Goal: Information Seeking & Learning: Check status

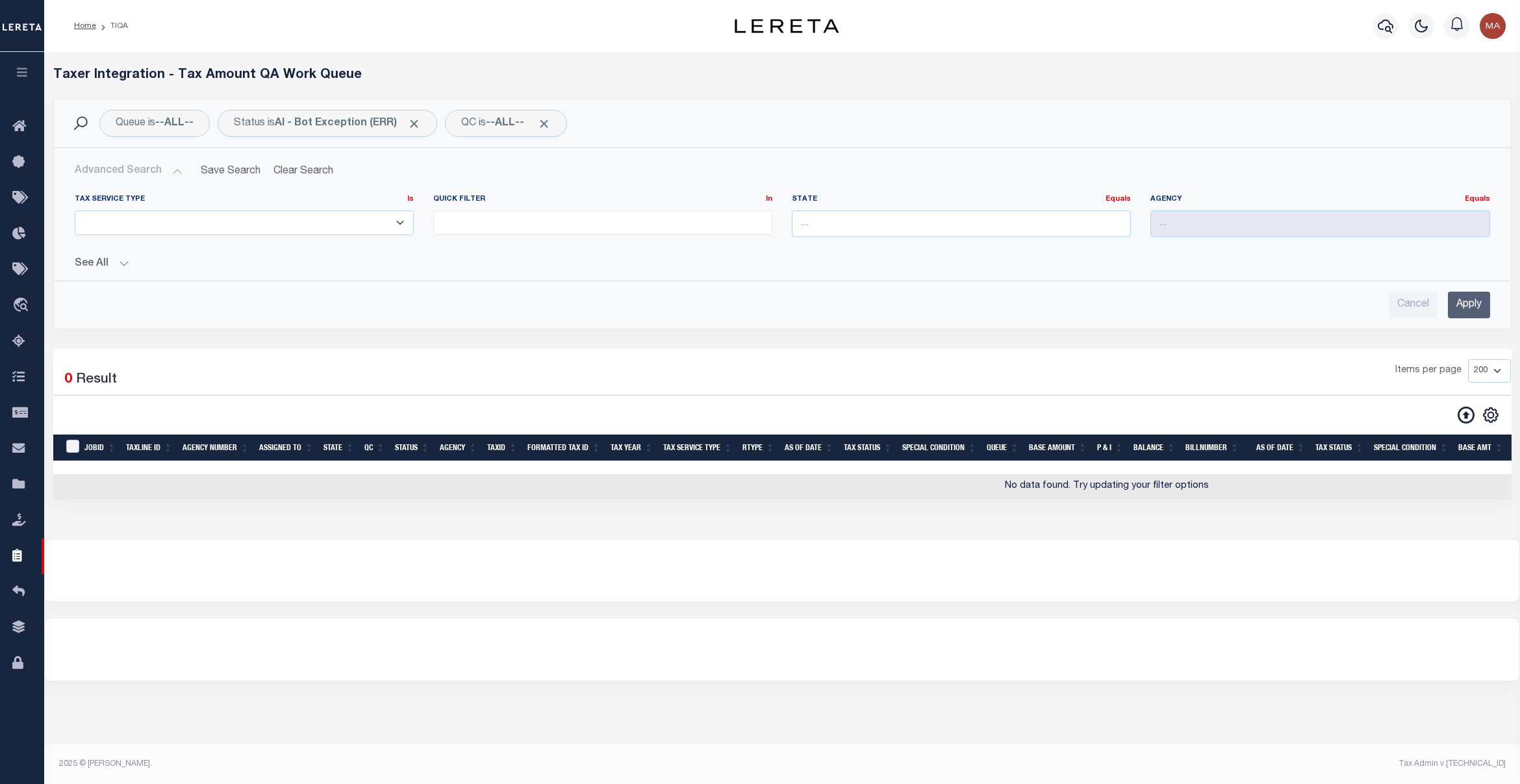
select select
select select "200"
click at [505, 16] on div "Home TIQA" at bounding box center [365, 26] width 603 height 27
click at [166, 174] on button "Advanced Search" at bounding box center [129, 171] width 108 height 25
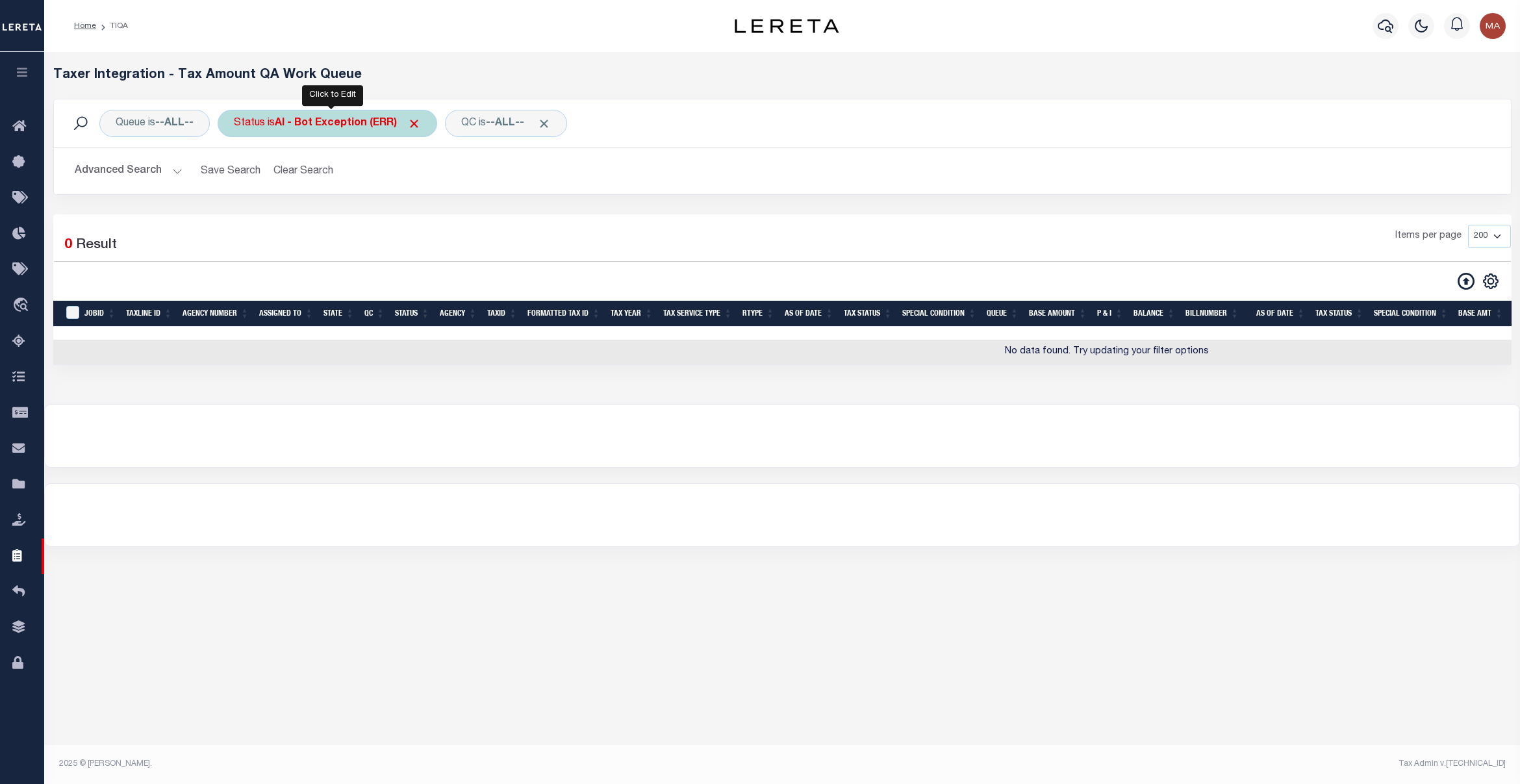
click at [324, 112] on div "Status is AI - Bot Exception (ERR)" at bounding box center [327, 123] width 219 height 27
click at [350, 179] on select "AI - Bot Exception (ERR) AI - Bot Running (PLA) AI - Failed QA (FQA) AI - Prep …" at bounding box center [330, 187] width 191 height 25
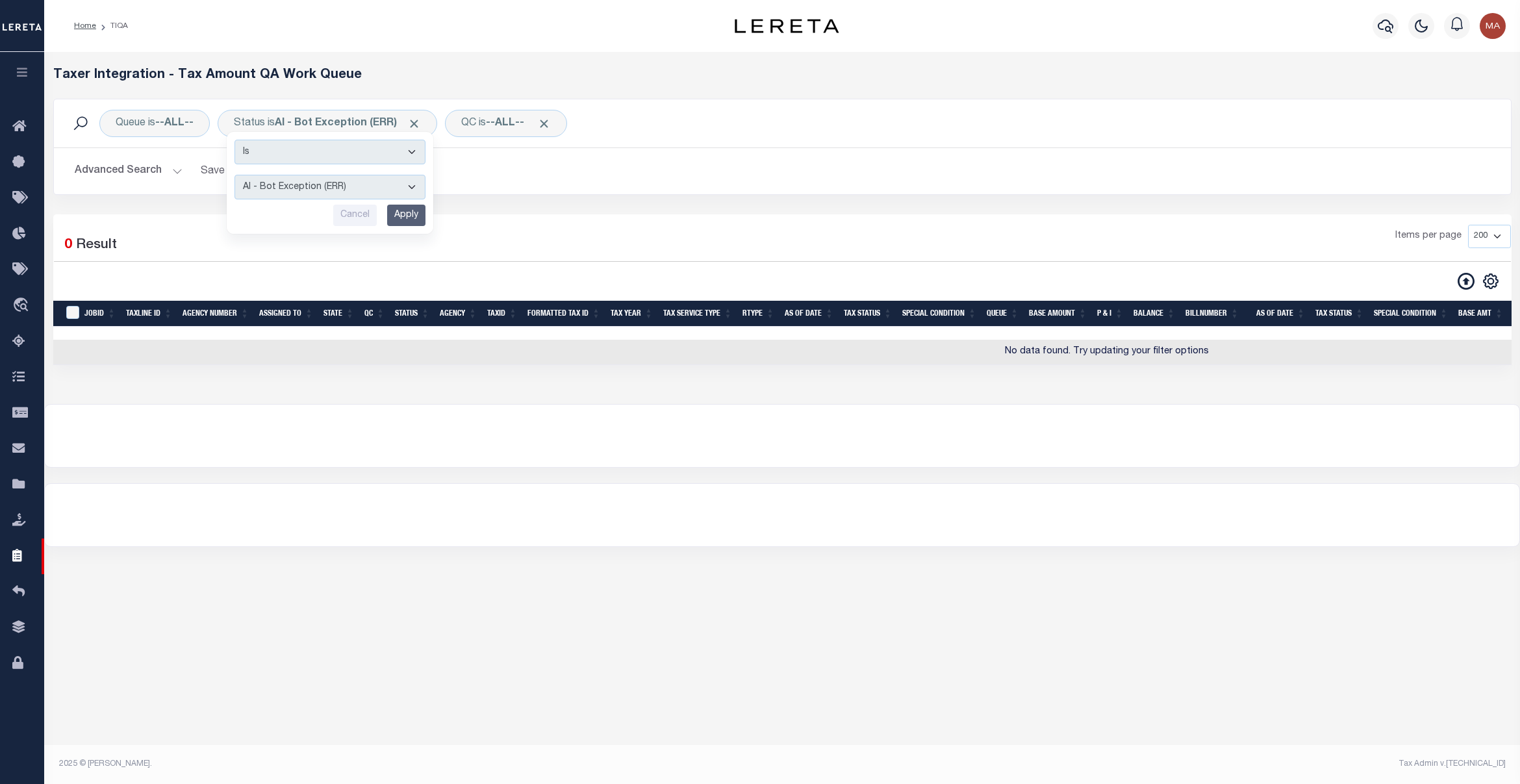
click at [161, 204] on div "Queue is --ALL-- Status is AI - Bot Exception (ERR) Is Contains AI - Bot Except…" at bounding box center [782, 157] width 1478 height 116
click at [143, 186] on div "Advanced Search Save Search Clear Search TIQATaxLineSearchTable_dynamictable___…" at bounding box center [782, 171] width 1457 height 46
click at [148, 173] on button "Advanced Search" at bounding box center [129, 171] width 108 height 25
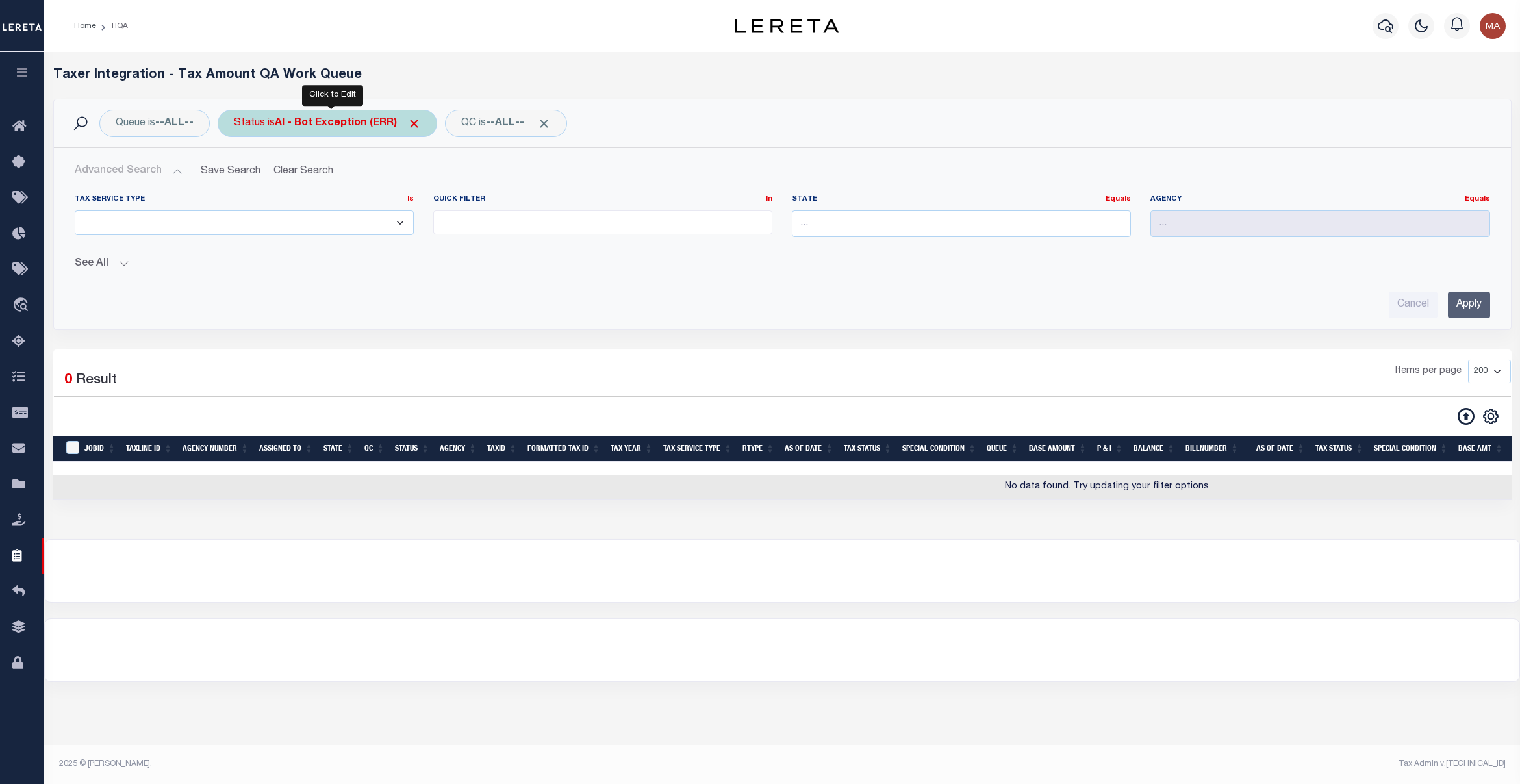
click at [318, 121] on b "AI - Bot Exception (ERR)" at bounding box center [347, 123] width 146 height 10
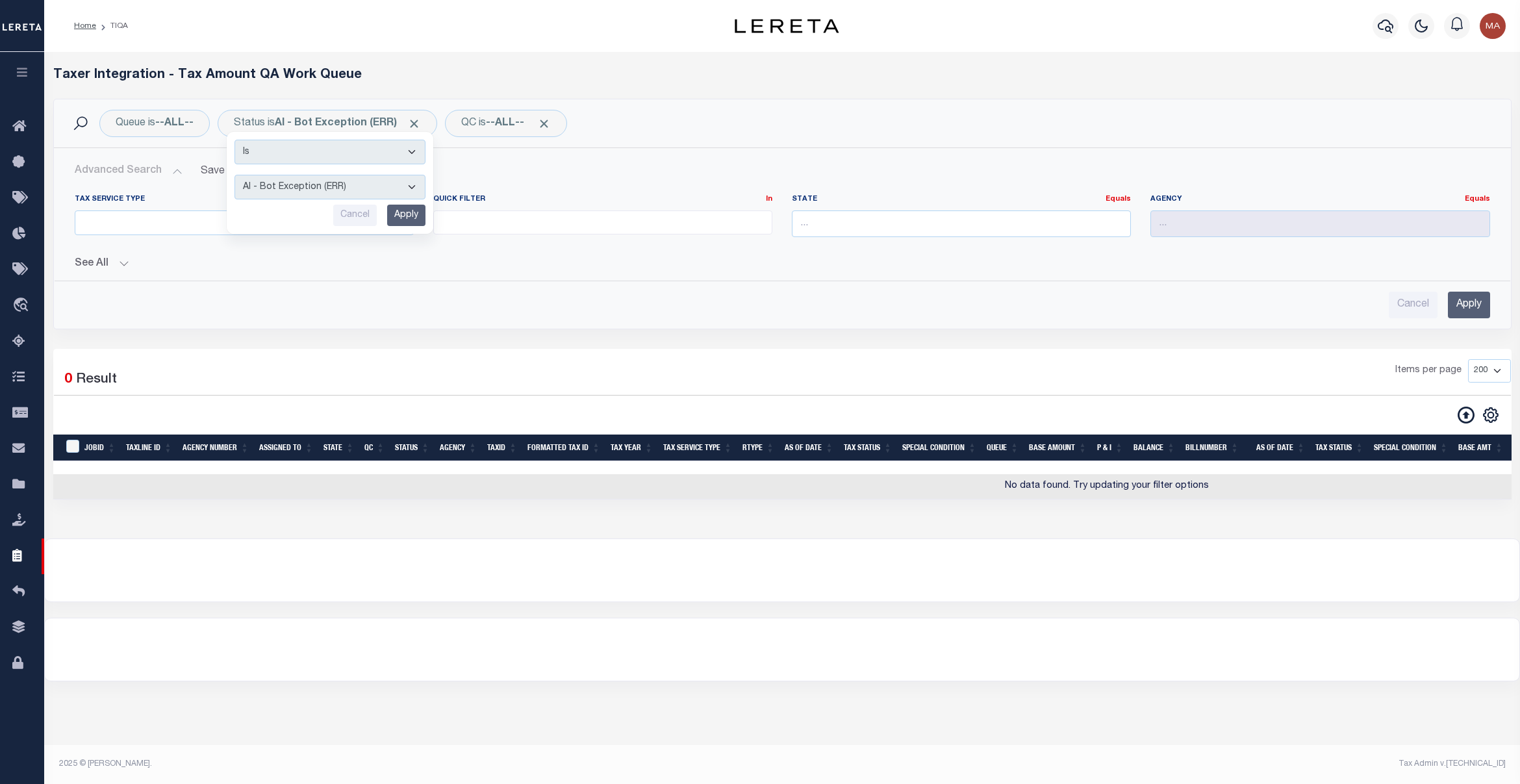
click at [84, 270] on button "See All" at bounding box center [783, 264] width 1416 height 12
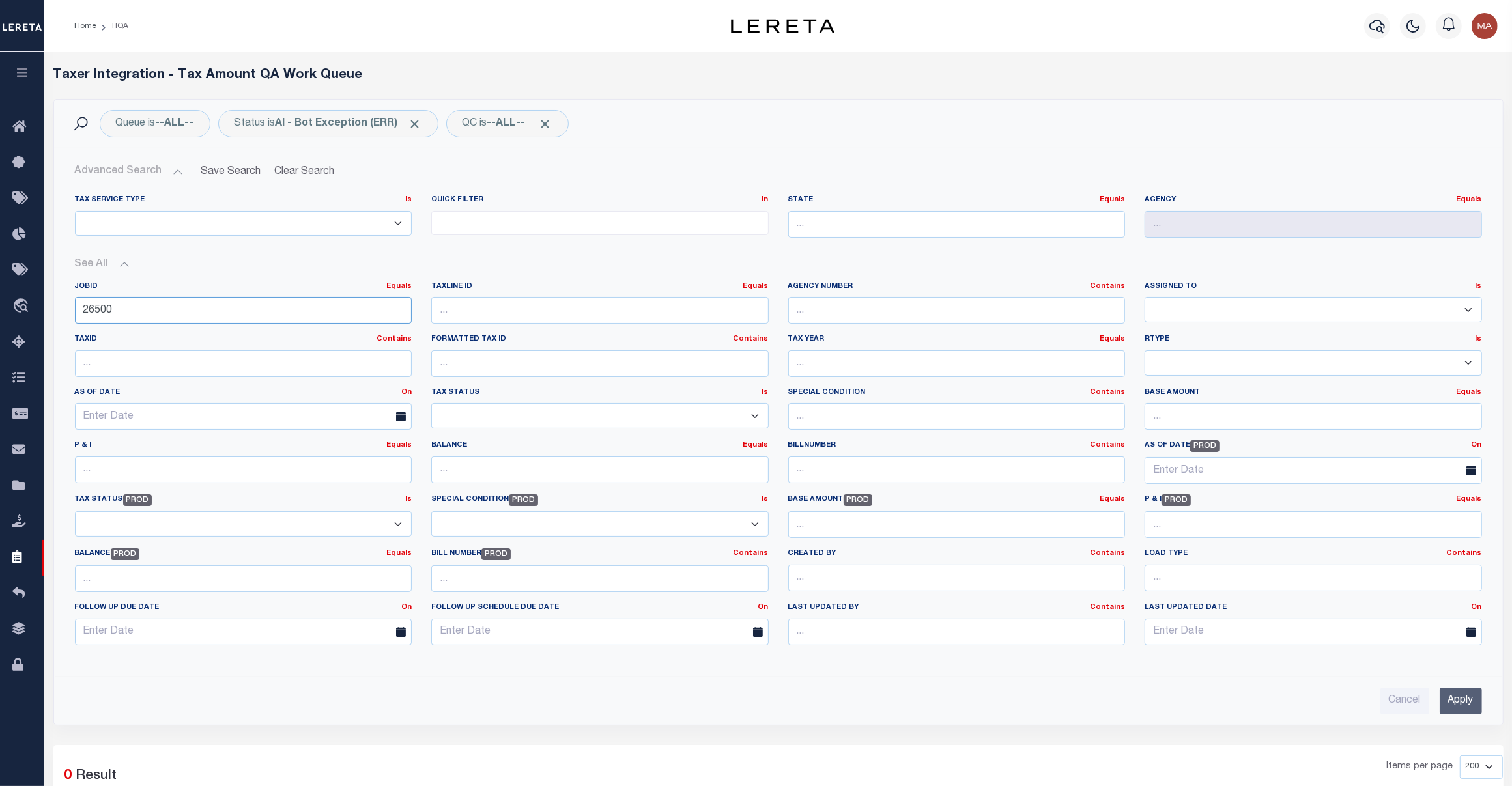
drag, startPoint x: 105, startPoint y: 308, endPoint x: 155, endPoint y: 301, distance: 50.5
click at [155, 301] on input "26500" at bounding box center [244, 310] width 338 height 27
click at [118, 306] on input "26500" at bounding box center [244, 310] width 338 height 27
paste input "26357"
click at [230, 311] on input "265026357" at bounding box center [244, 310] width 338 height 27
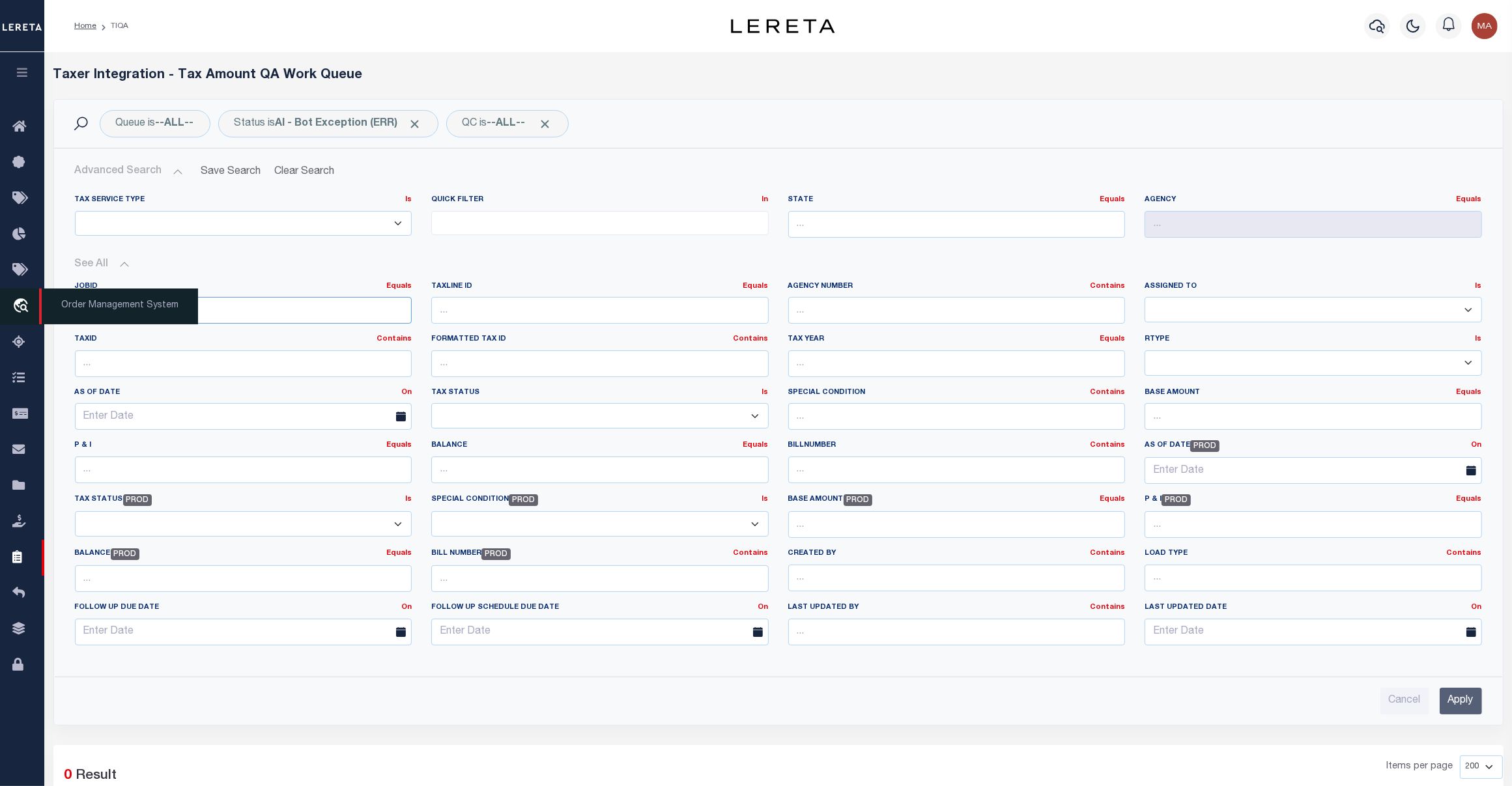
drag, startPoint x: 230, startPoint y: 311, endPoint x: 14, endPoint y: 307, distance: 216.0
click at [14, 307] on div "Home TIQA Profile" at bounding box center [756, 547] width 1512 height 1094
paste input "number"
type input "26357"
click at [1451, 701] on input "Apply" at bounding box center [1461, 701] width 42 height 27
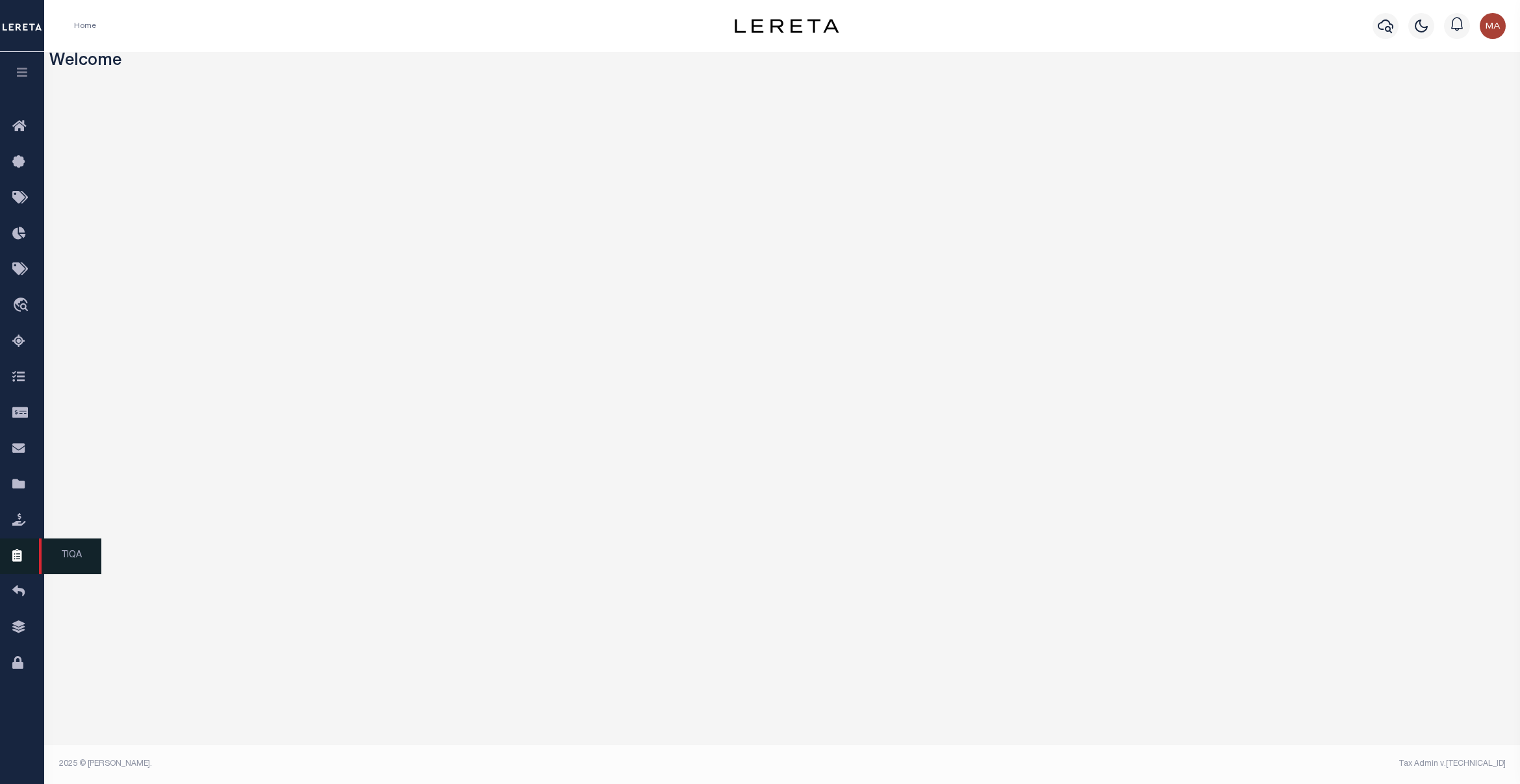
click at [16, 565] on icon at bounding box center [22, 556] width 21 height 16
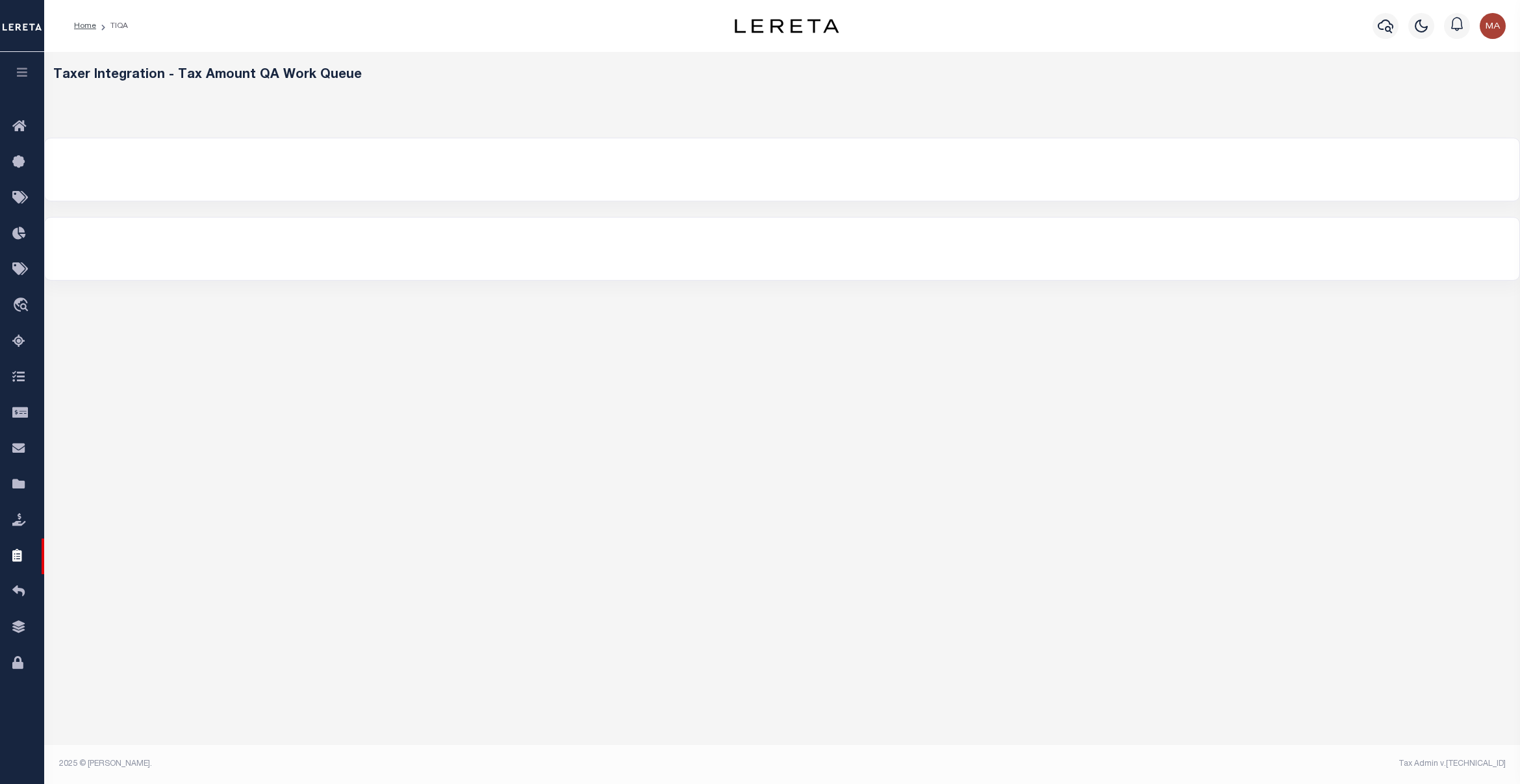
select select
select select "200"
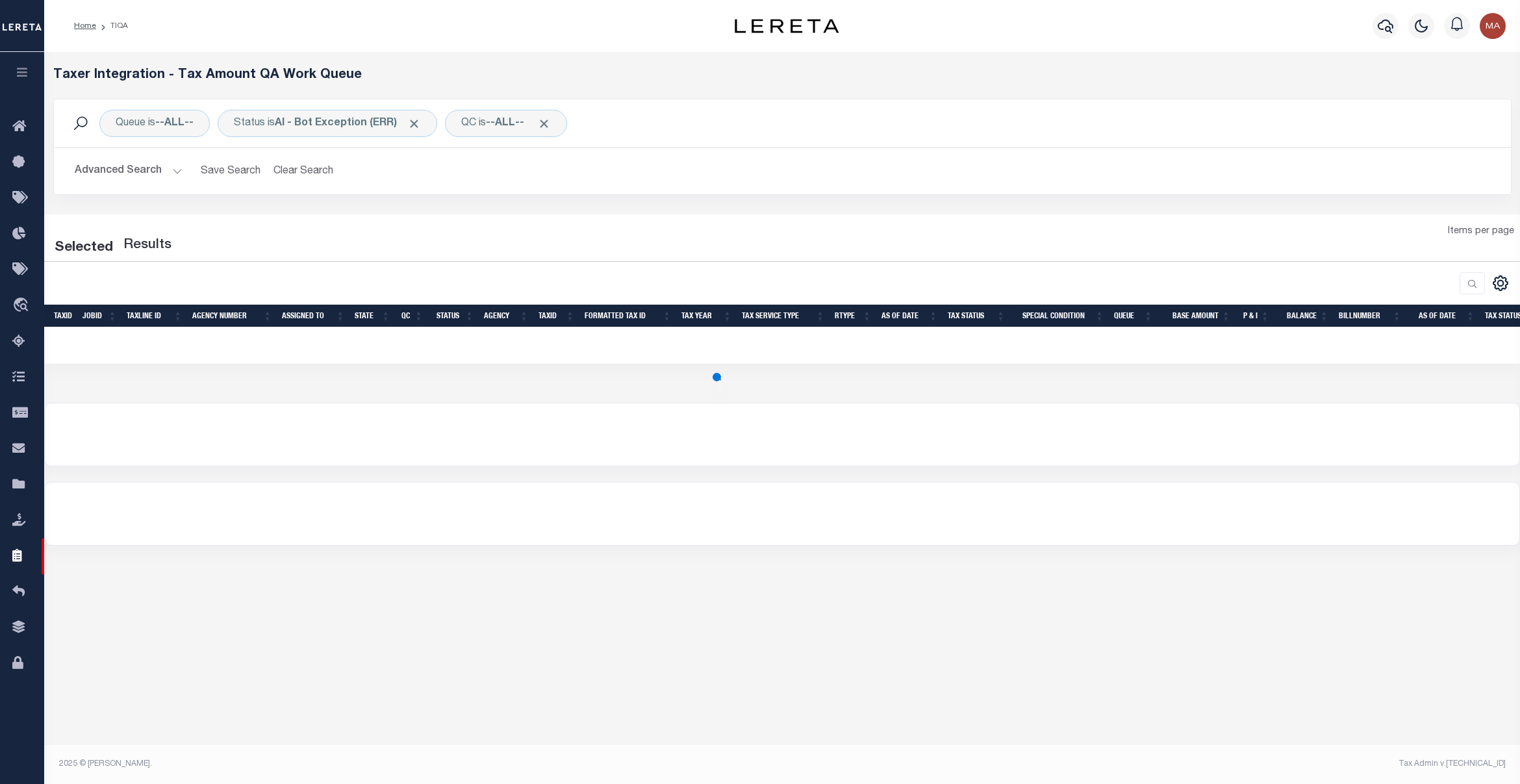
click at [105, 177] on button "Advanced Search" at bounding box center [129, 171] width 108 height 25
click at [110, 176] on button "Advanced Search" at bounding box center [129, 171] width 108 height 25
select select "200"
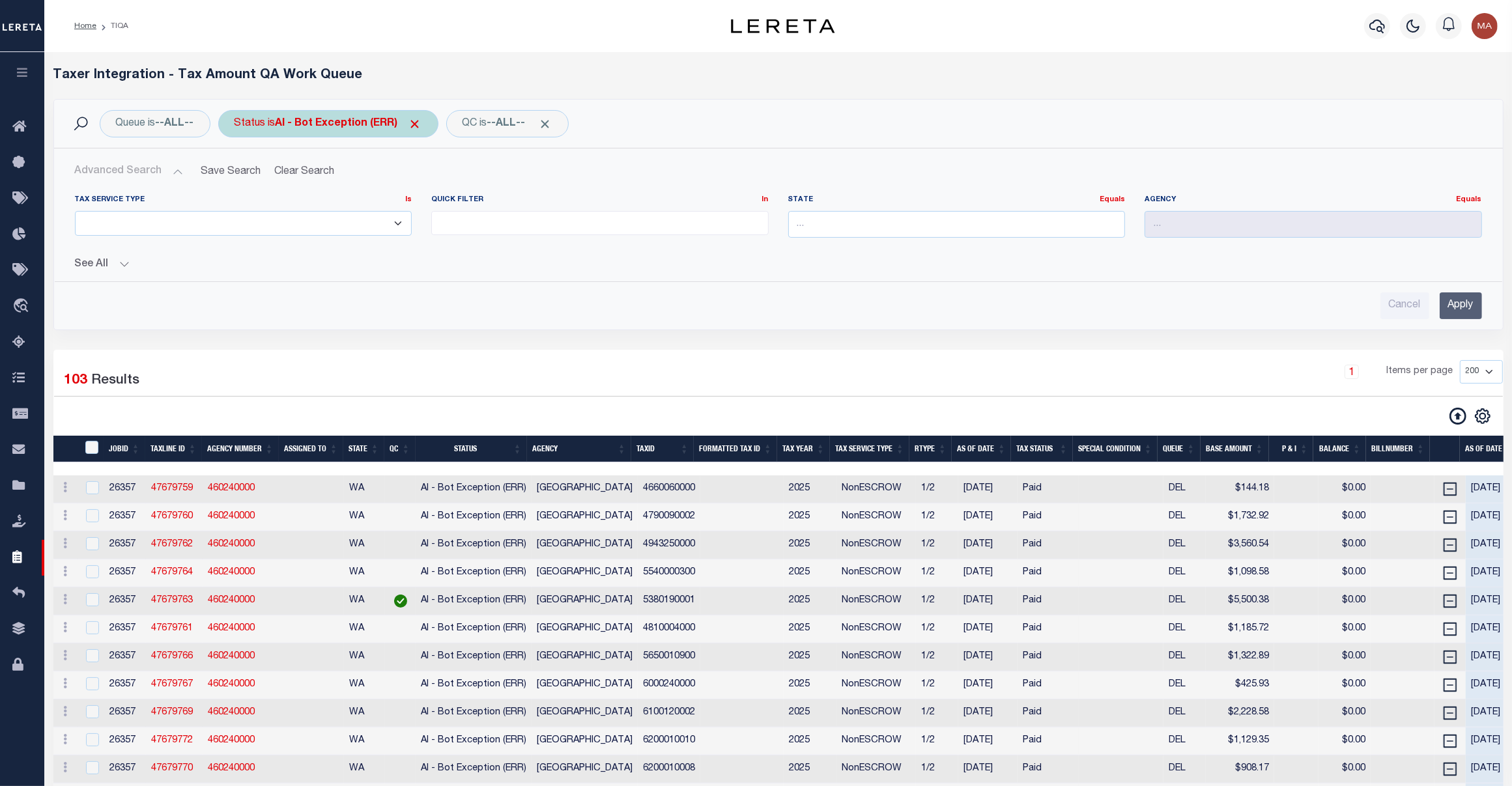
click at [330, 126] on b "AI - Bot Exception (ERR)" at bounding box center [348, 124] width 147 height 10
click at [346, 186] on select "AI - Bot Exception (ERR) AI - Bot Running (PLA) AI - Failed QA (FQA) AI - Prep …" at bounding box center [331, 188] width 191 height 25
select select "MZT"
click at [238, 176] on select "AI - Bot Exception (ERR) AI - Bot Running (PLA) AI - Failed QA (FQA) AI - Prep …" at bounding box center [331, 188] width 191 height 25
click at [408, 216] on input "Apply" at bounding box center [407, 215] width 38 height 21
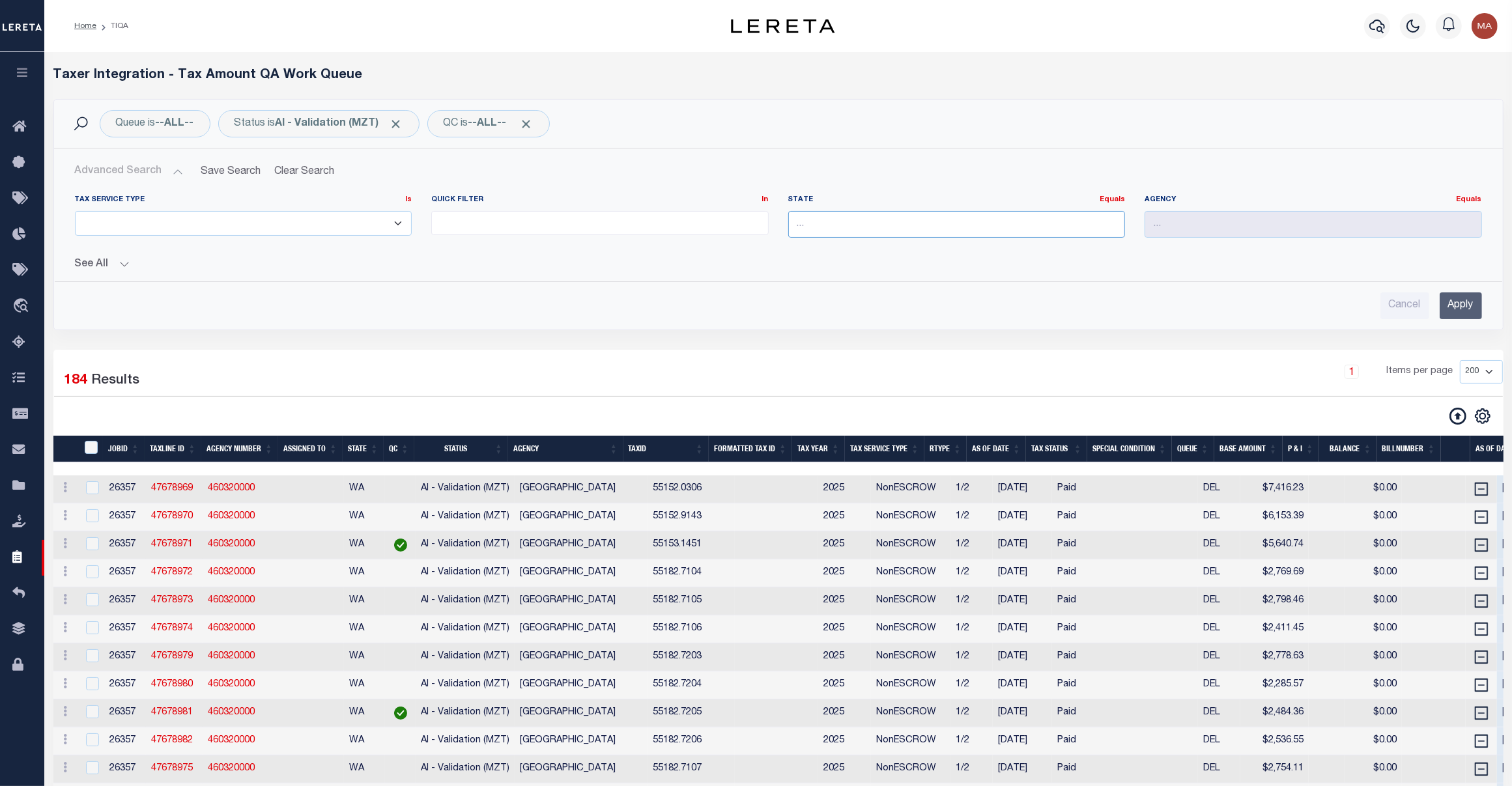
click at [909, 228] on input "text" at bounding box center [957, 224] width 338 height 27
click at [920, 247] on div "[GEOGRAPHIC_DATA]" at bounding box center [957, 249] width 335 height 21
type input "[GEOGRAPHIC_DATA]"
click at [1459, 298] on input "Apply" at bounding box center [1461, 305] width 42 height 27
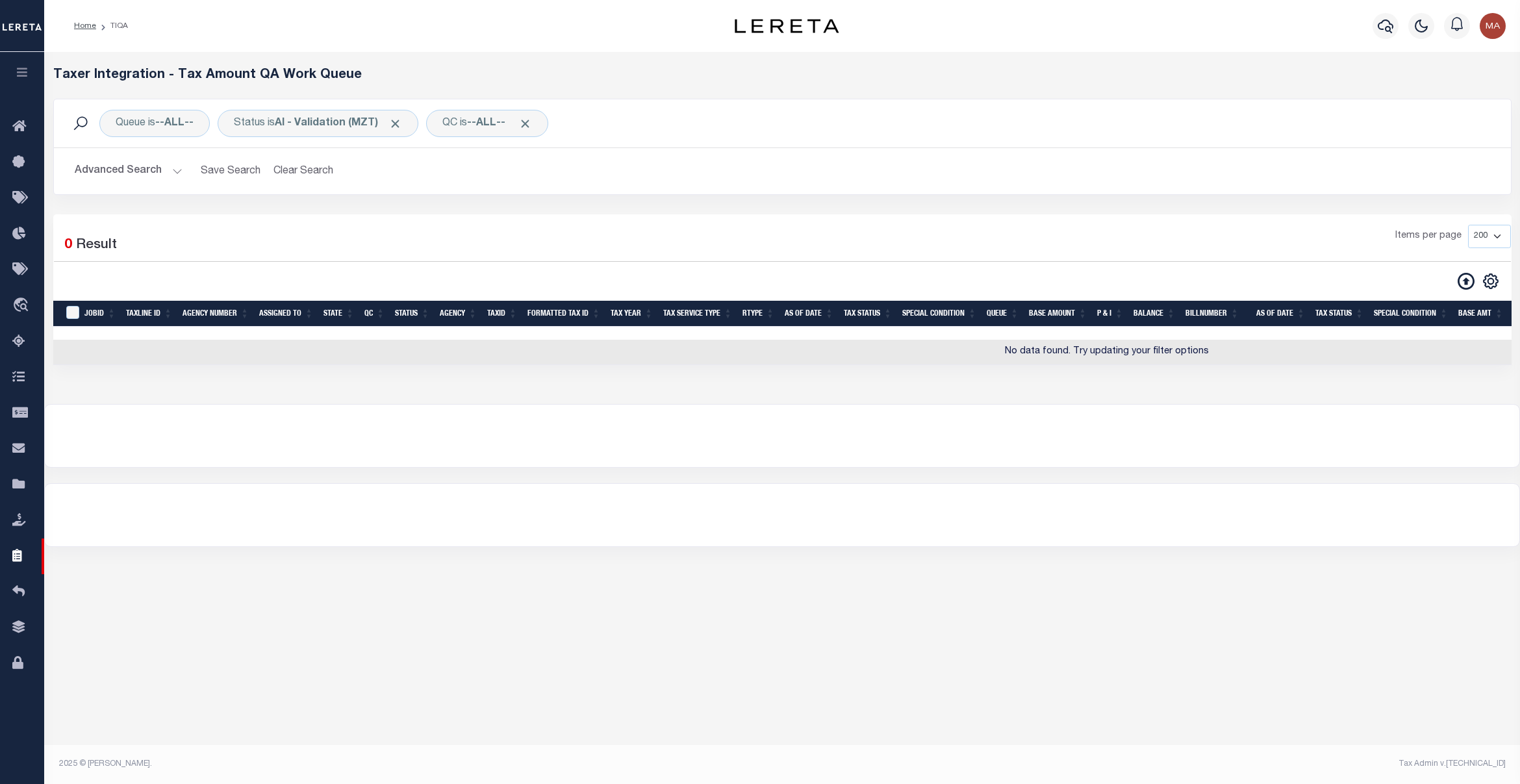
click at [106, 164] on button "Advanced Search" at bounding box center [129, 171] width 108 height 25
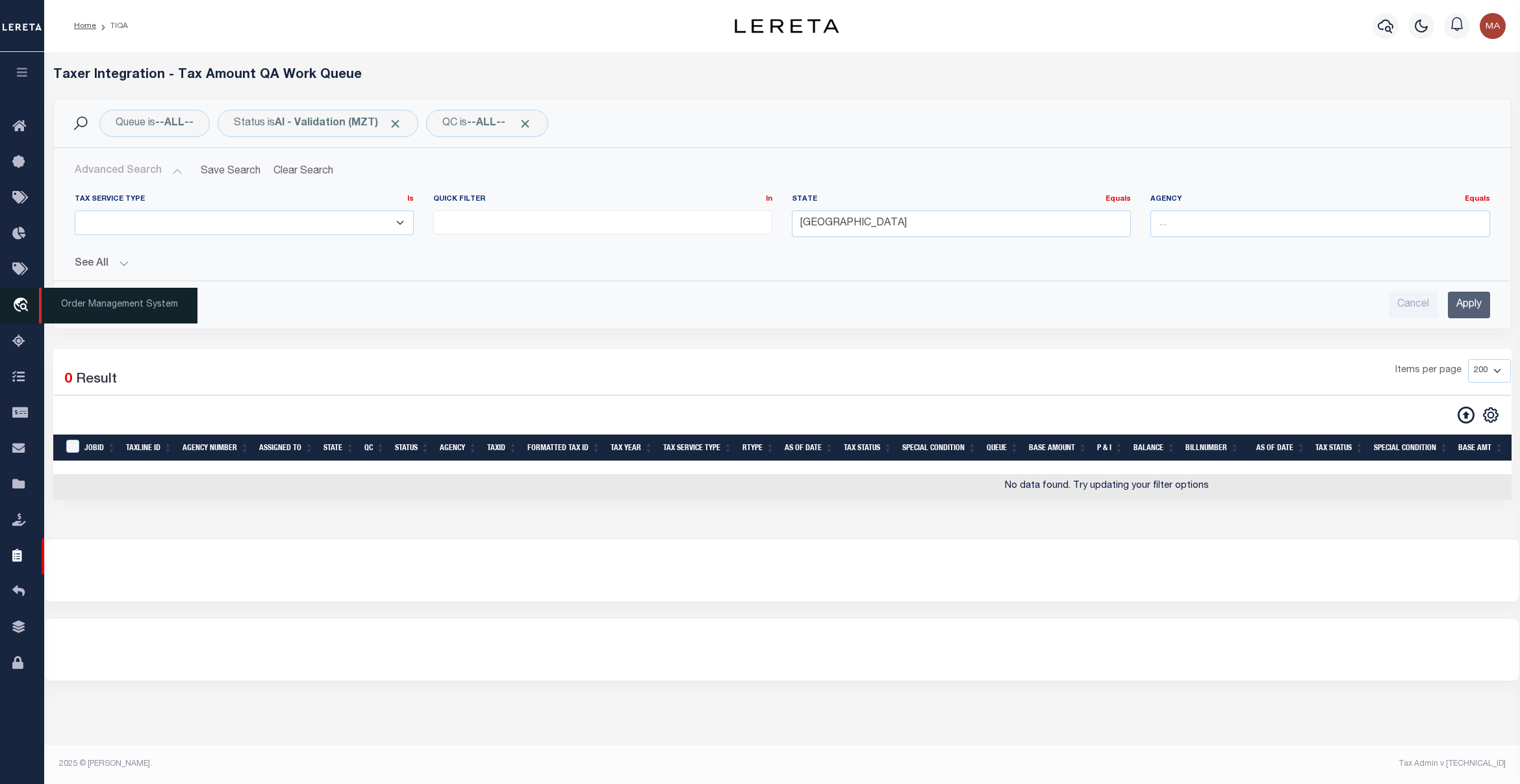
click at [27, 305] on icon "travel_explore" at bounding box center [22, 306] width 21 height 17
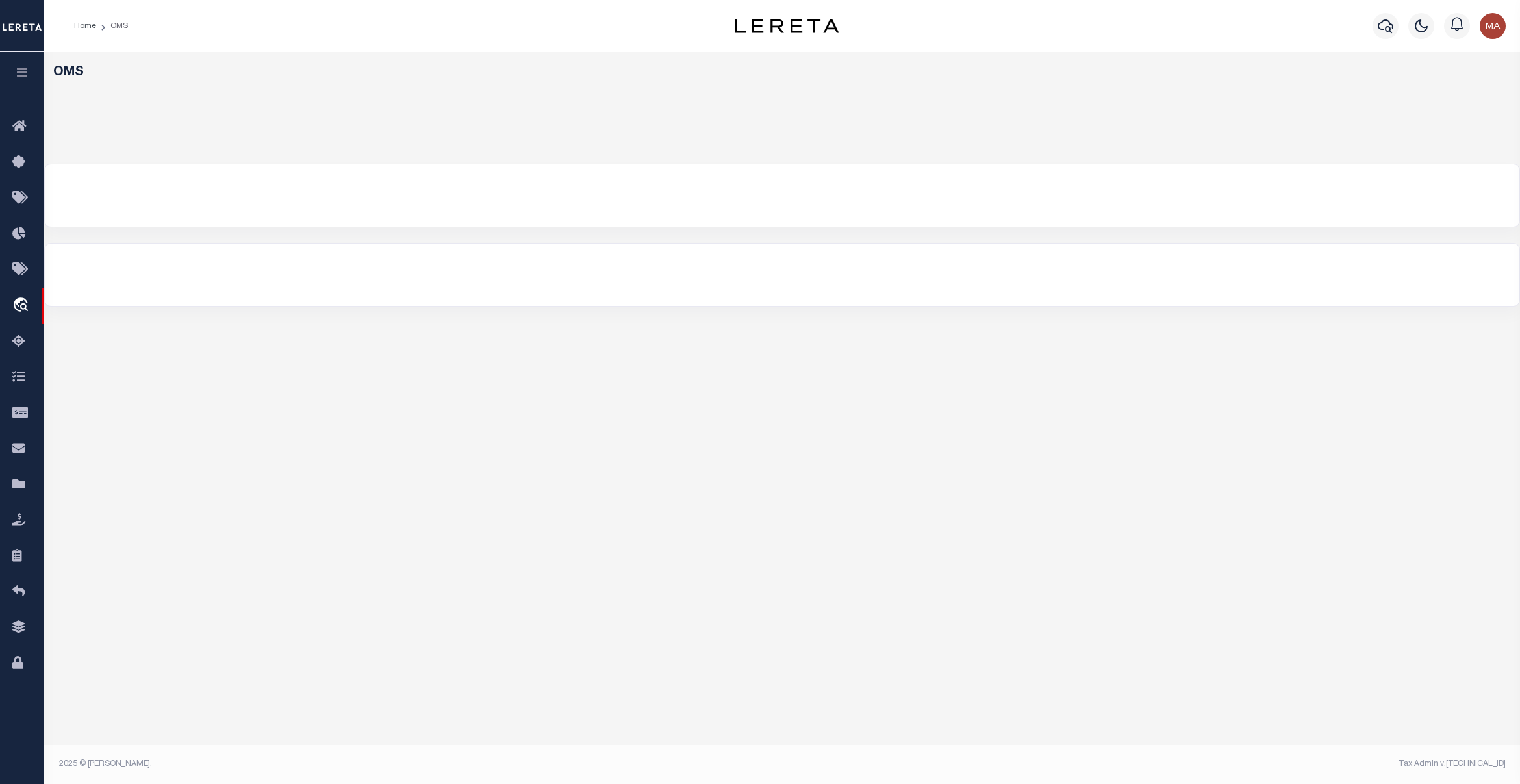
select select
select select "200"
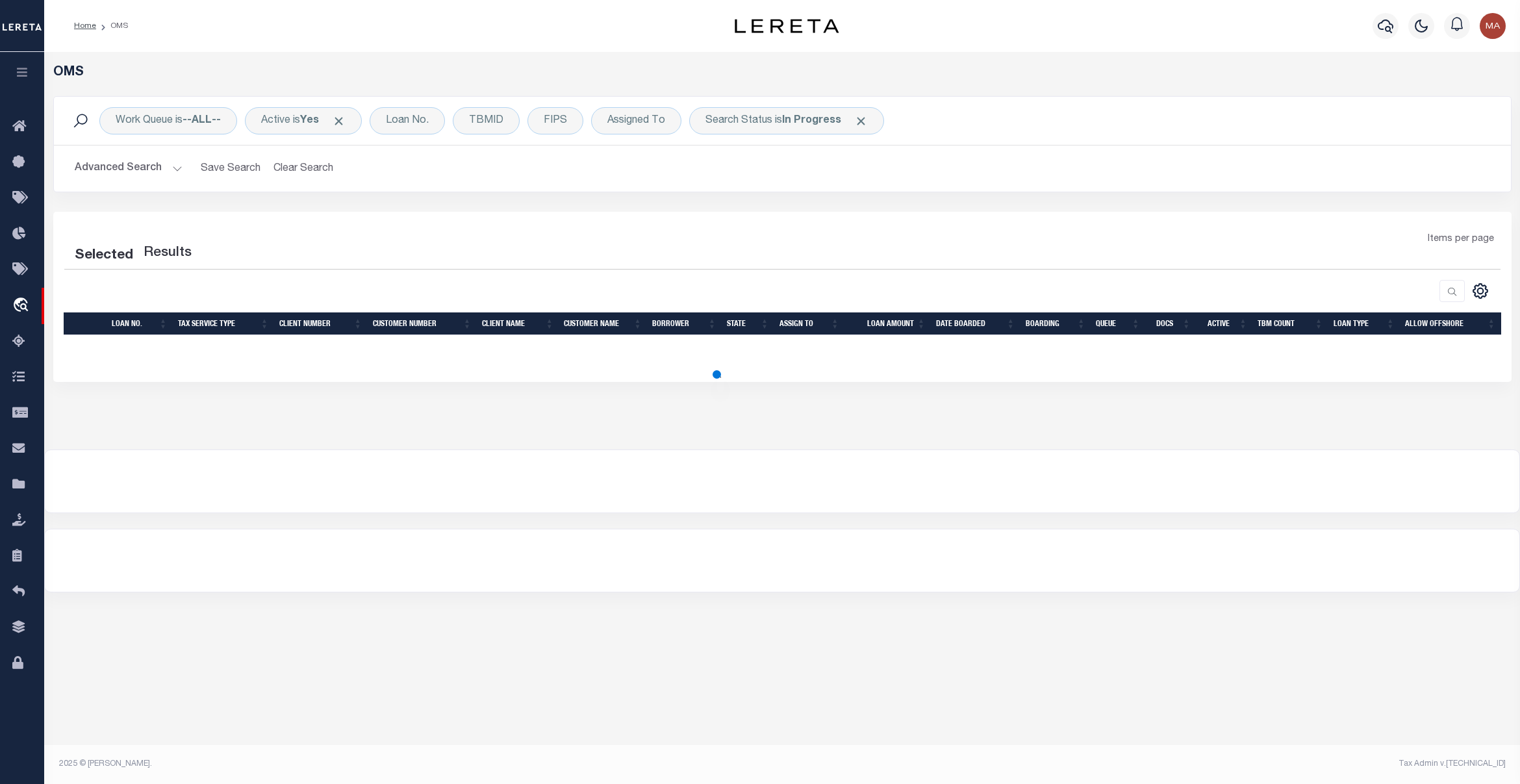
click at [120, 176] on button "Advanced Search" at bounding box center [129, 168] width 108 height 25
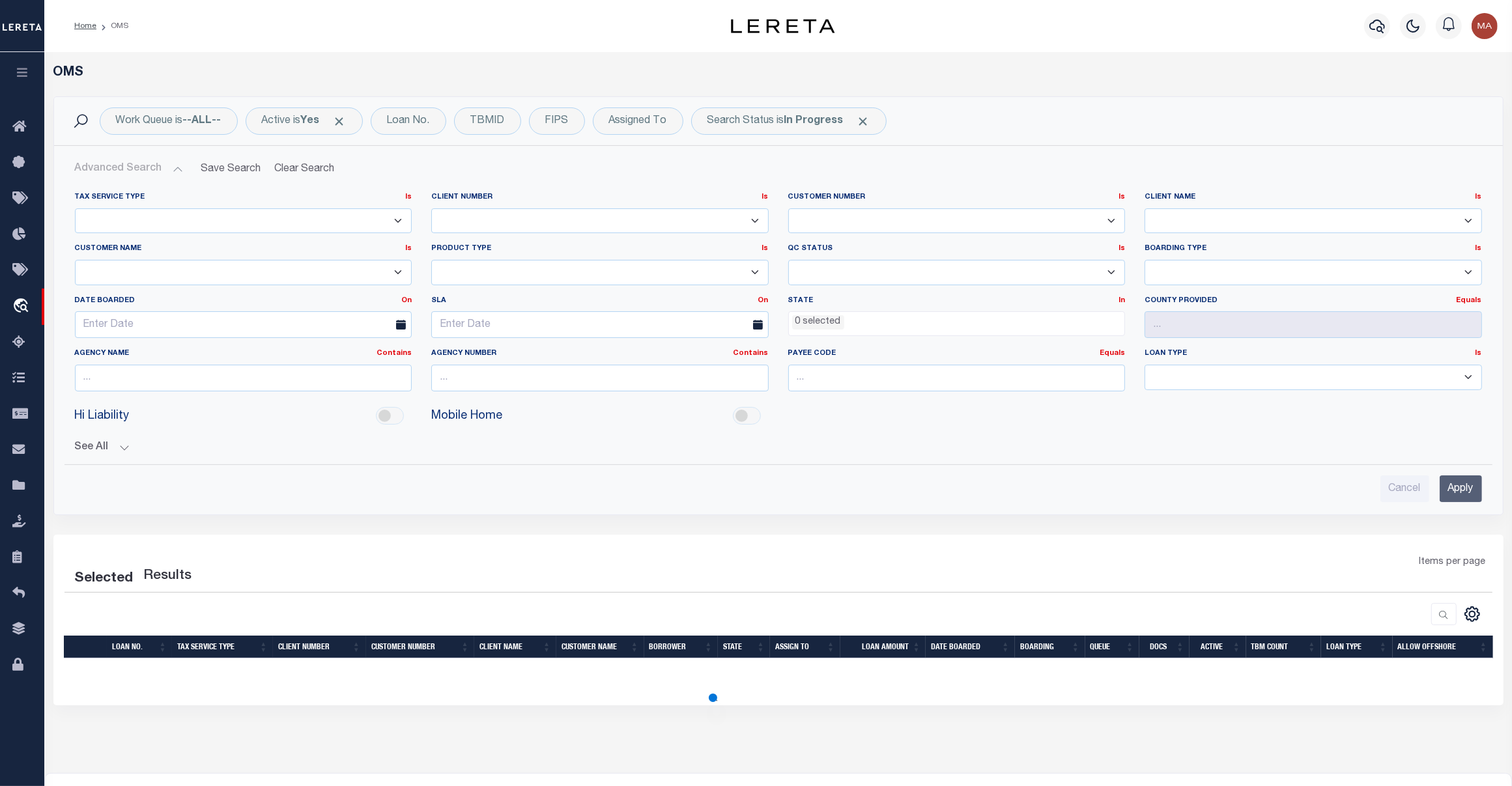
select select "200"
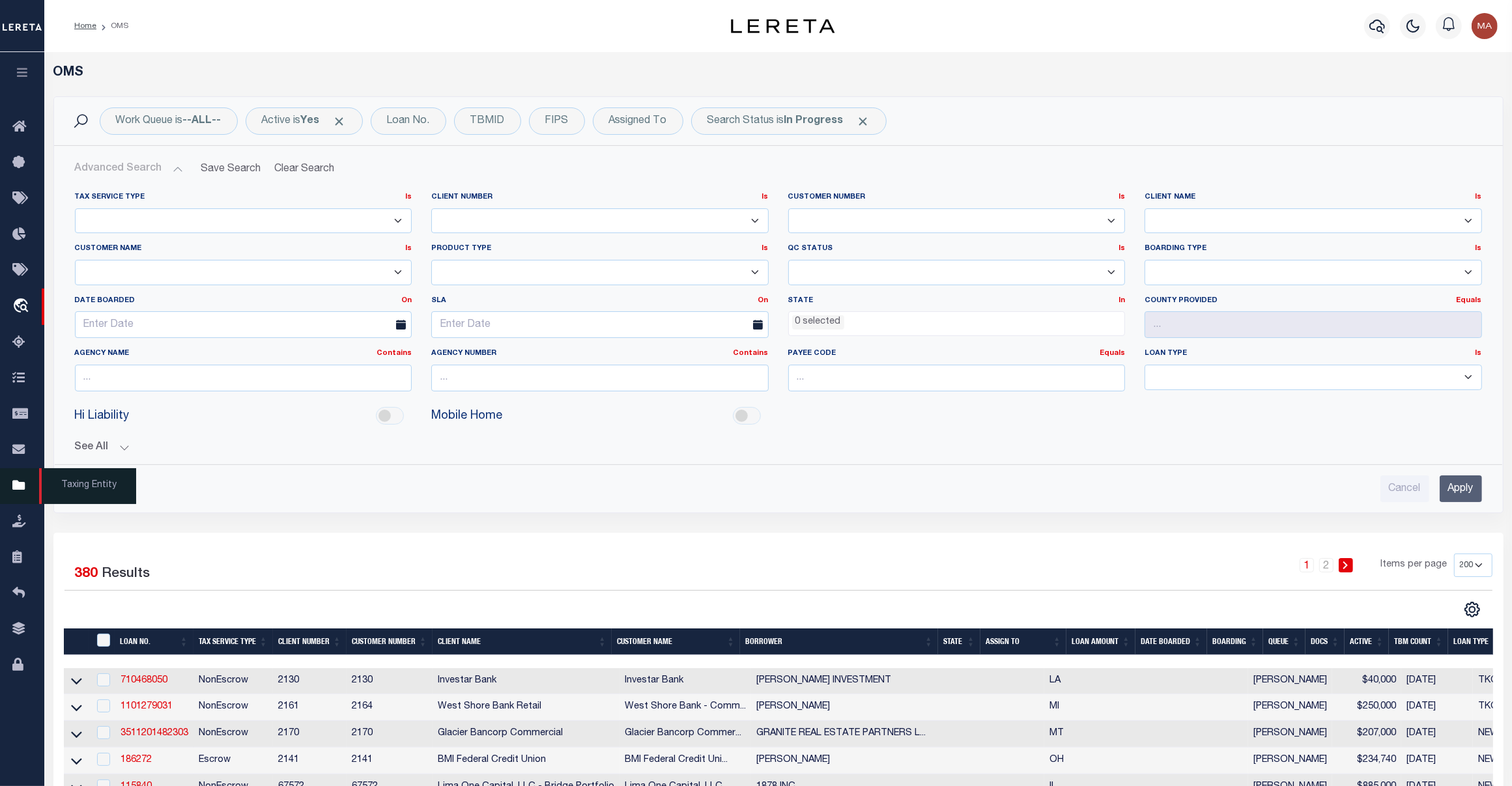
click at [20, 490] on icon at bounding box center [23, 486] width 21 height 16
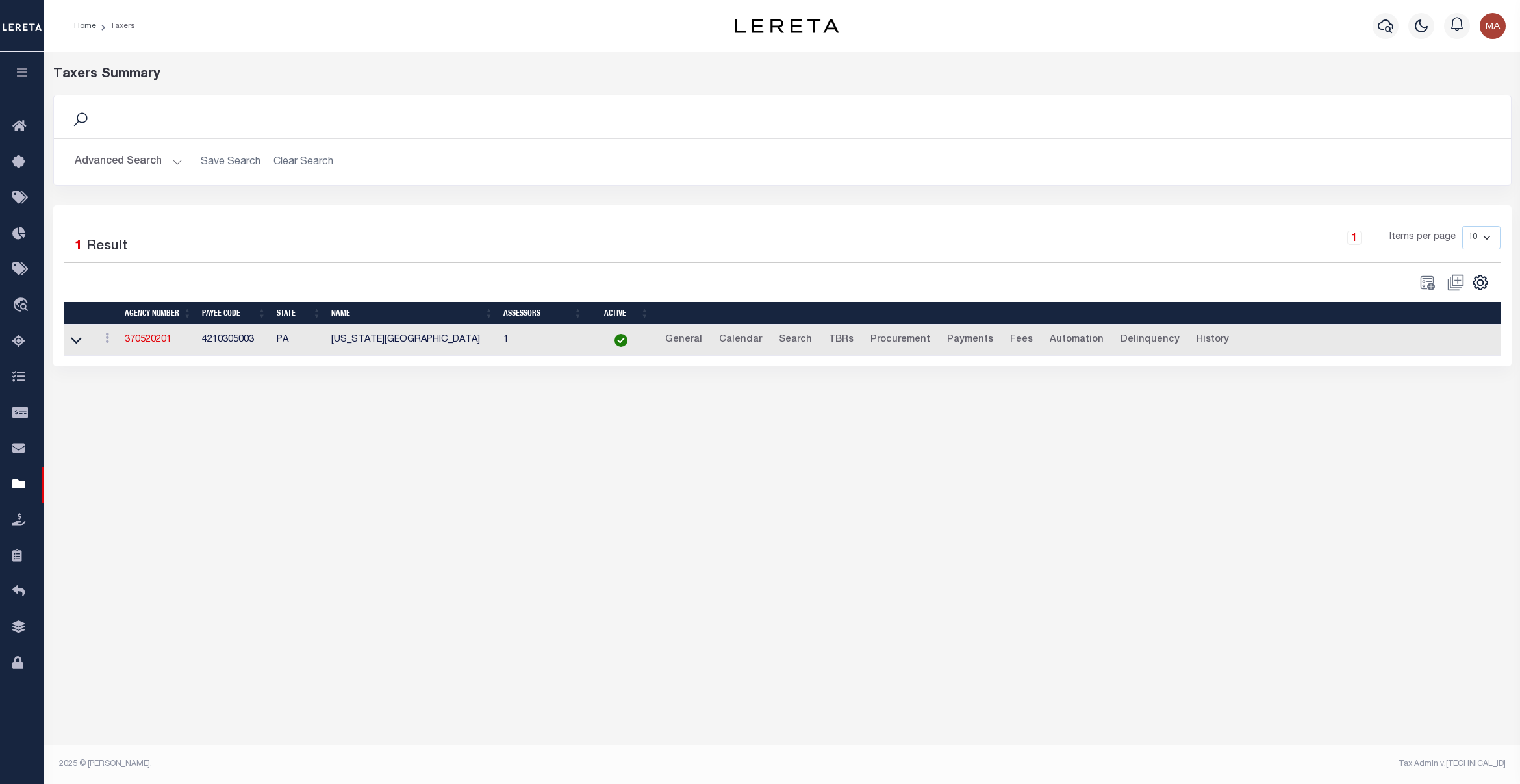
click at [118, 159] on button "Advanced Search" at bounding box center [129, 161] width 108 height 25
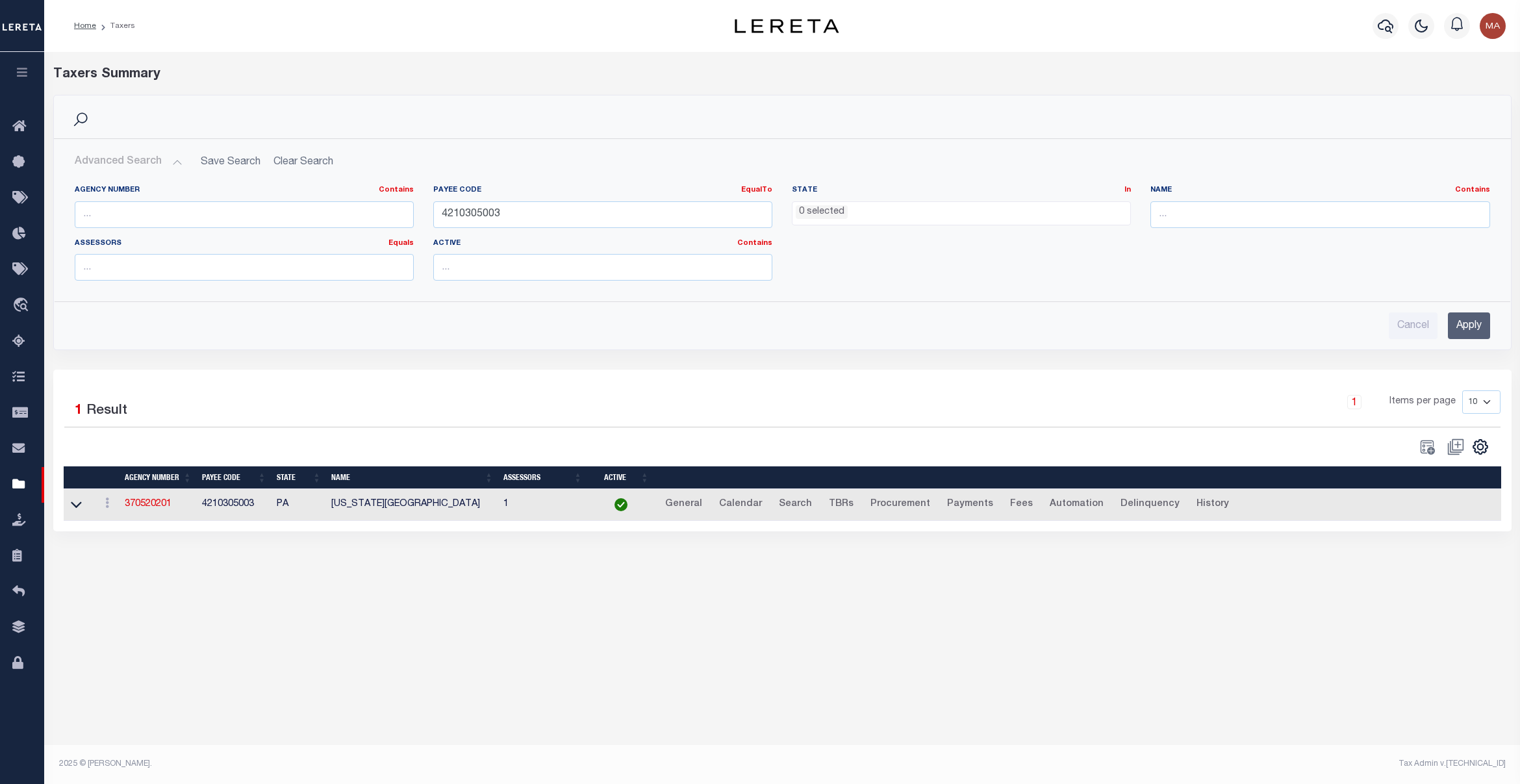
click at [895, 211] on ul "0 selected" at bounding box center [961, 211] width 338 height 18
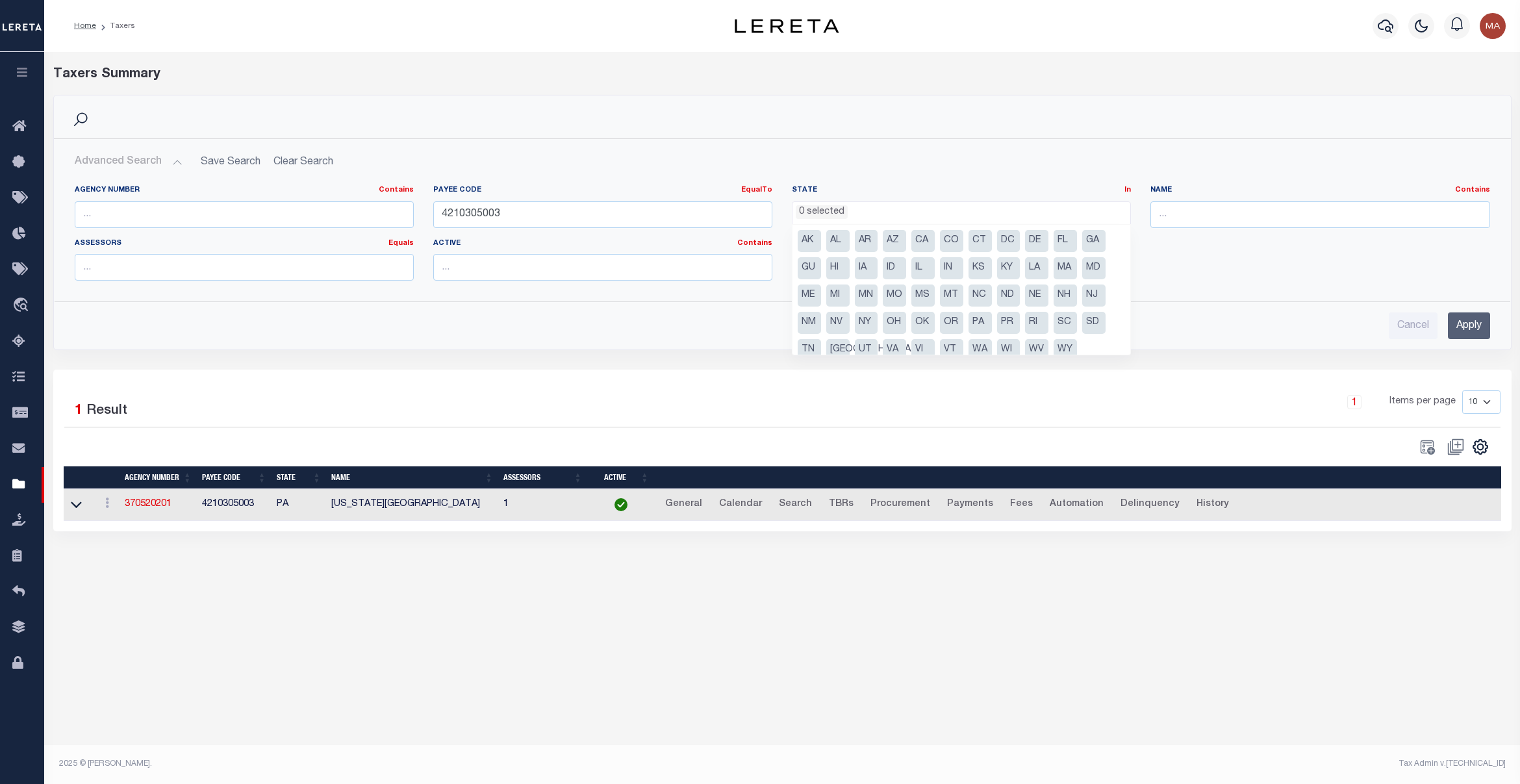
click at [687, 197] on div "Payee Code EqualTo Equals Is Not Equal To Is Greater Than Is Less Than 42103050…" at bounding box center [603, 206] width 339 height 43
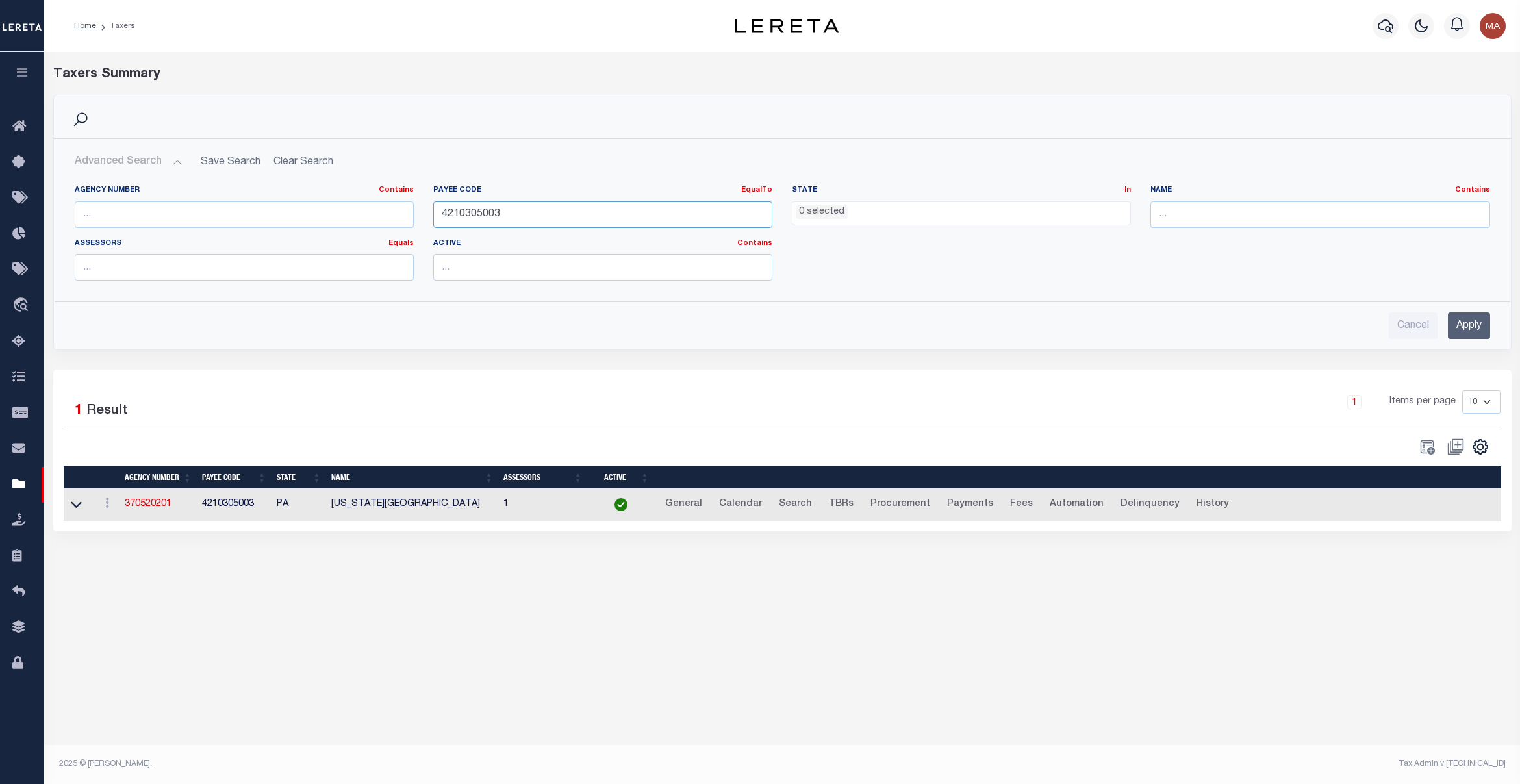
drag, startPoint x: 497, startPoint y: 212, endPoint x: 371, endPoint y: 210, distance: 126.0
click at [371, 210] on div "Agency Number Contains Contains Is Payee Code EqualTo Equals Is Not Equal To Is…" at bounding box center [782, 238] width 1435 height 106
paste input "820133997"
click at [1478, 332] on input "Apply" at bounding box center [1470, 326] width 42 height 27
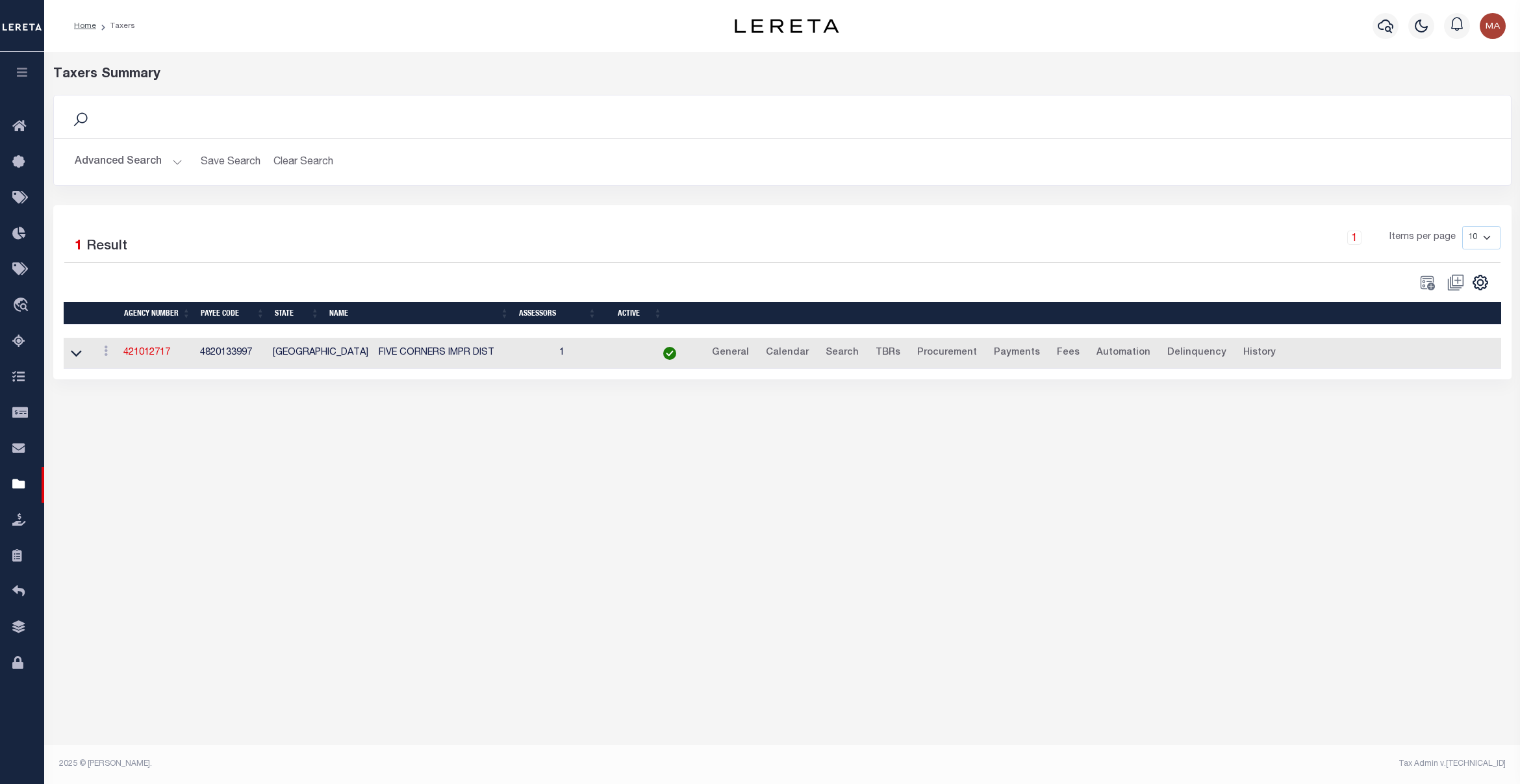
click at [105, 160] on button "Advanced Search" at bounding box center [129, 161] width 108 height 25
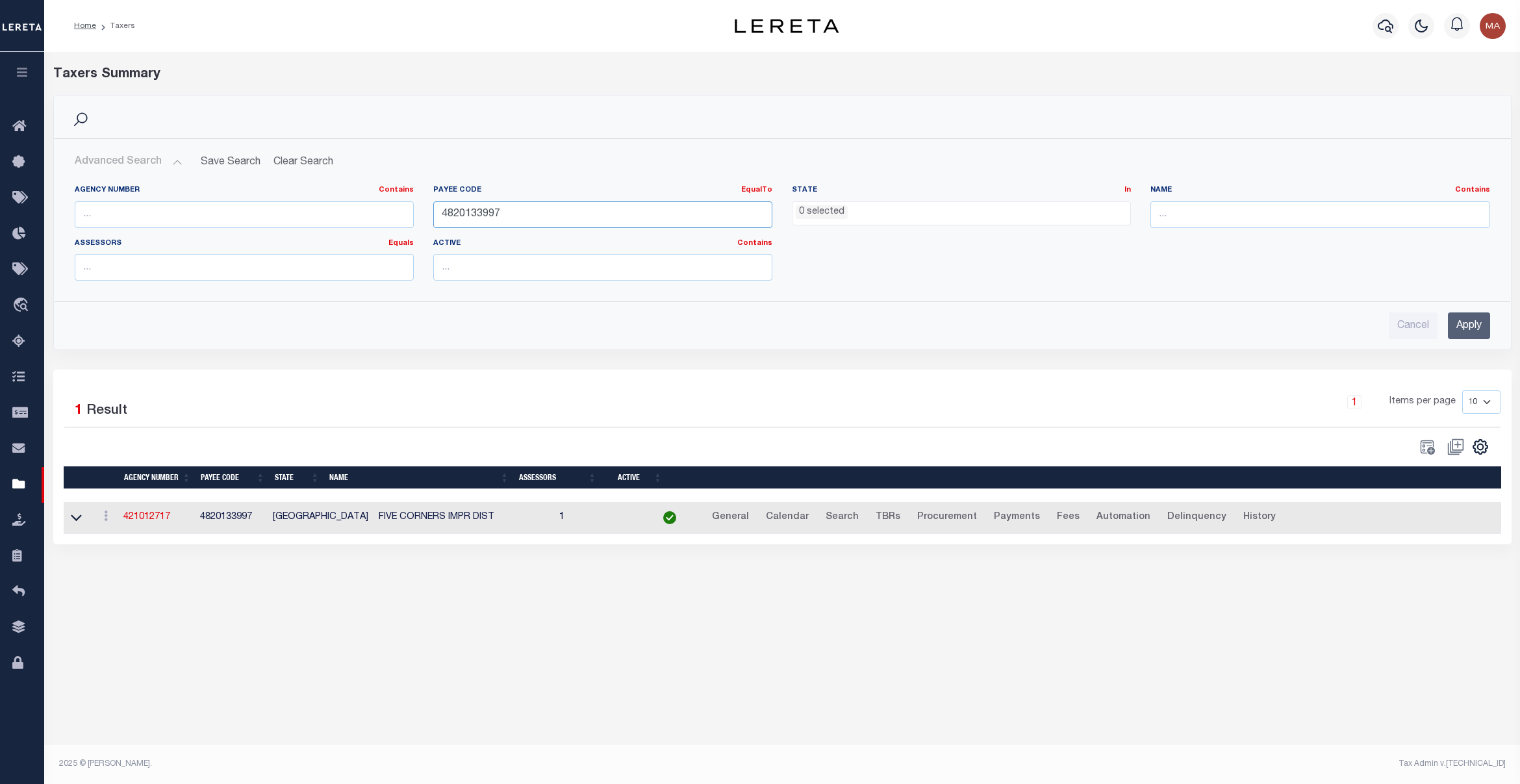
drag, startPoint x: 608, startPoint y: 206, endPoint x: 284, endPoint y: 218, distance: 324.2
click at [284, 218] on div "Agency Number Contains Contains Is Payee Code EqualTo Equals Is Not Equal To Is…" at bounding box center [782, 238] width 1435 height 106
paste input "1572113"
type input "4815721137"
click at [1476, 318] on input "Apply" at bounding box center [1470, 326] width 42 height 27
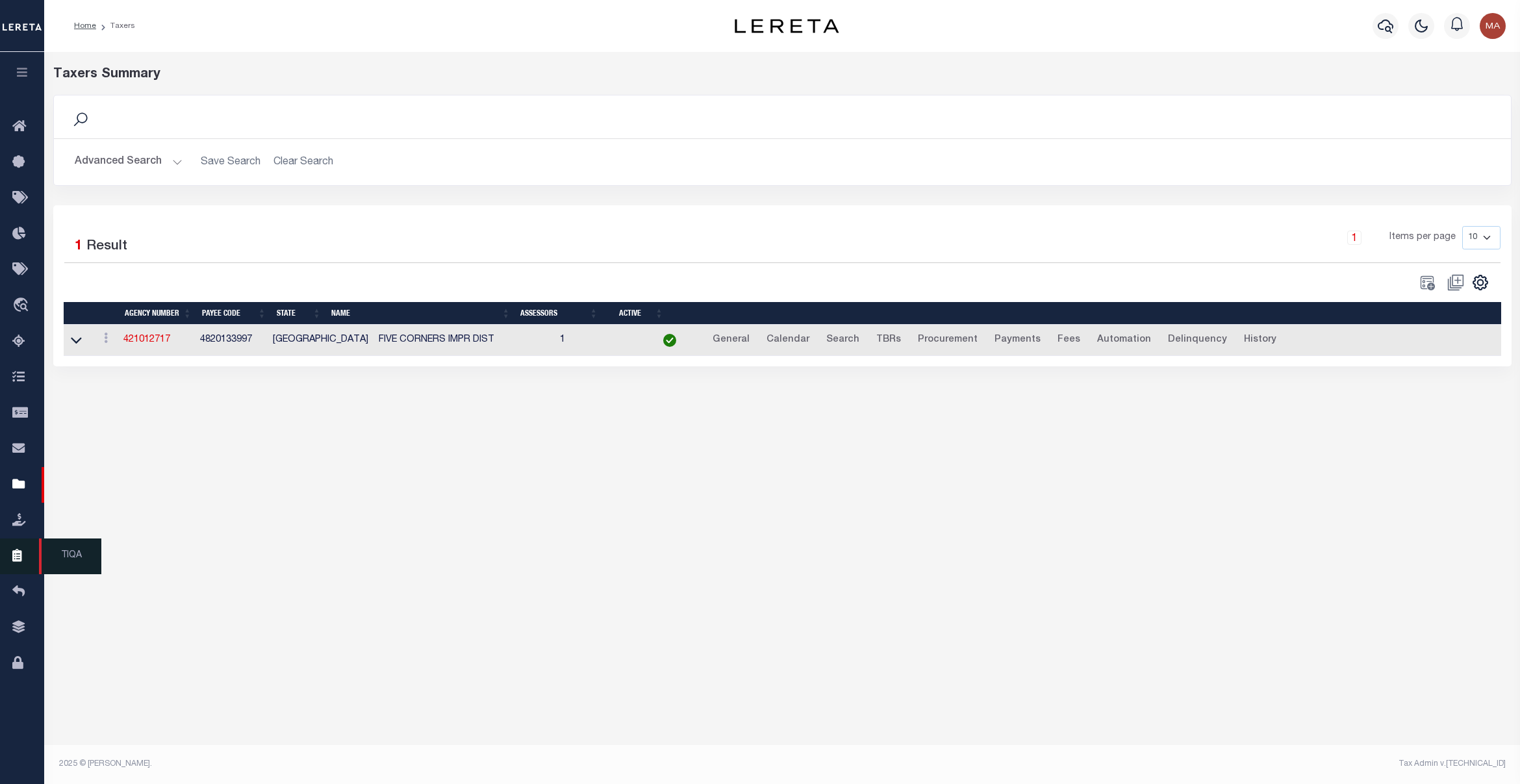
click at [15, 563] on icon at bounding box center [22, 556] width 21 height 16
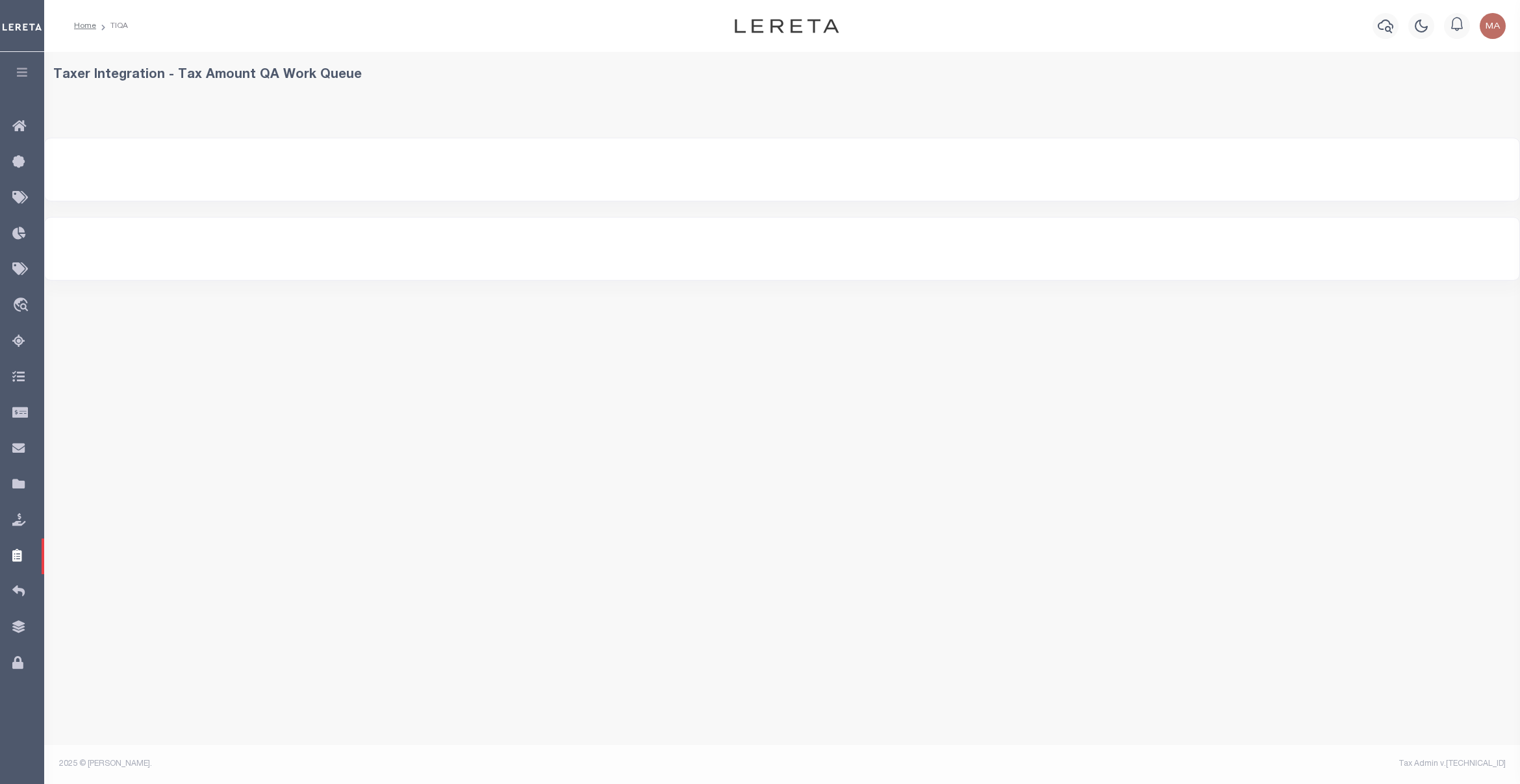
select select "200"
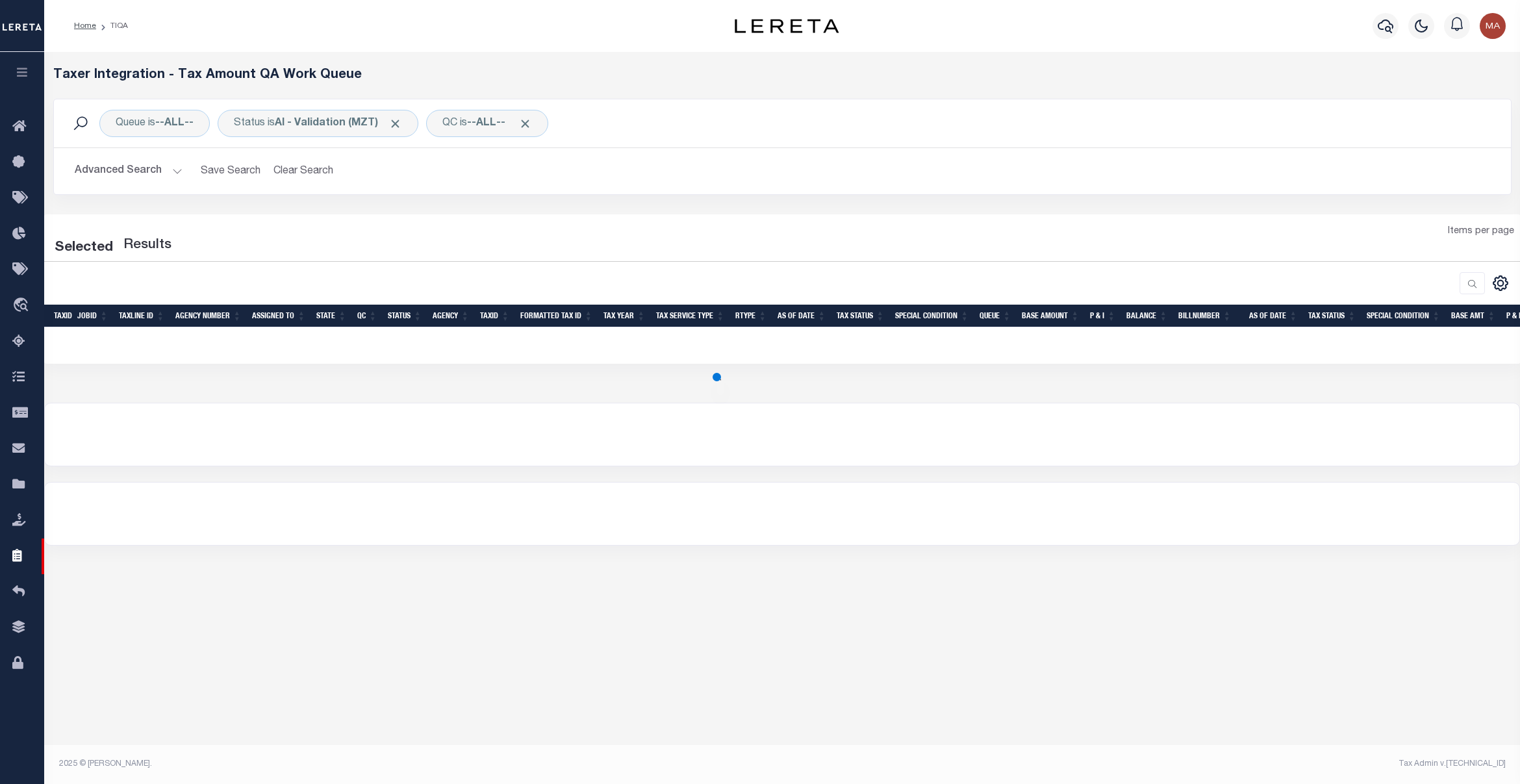
select select "200"
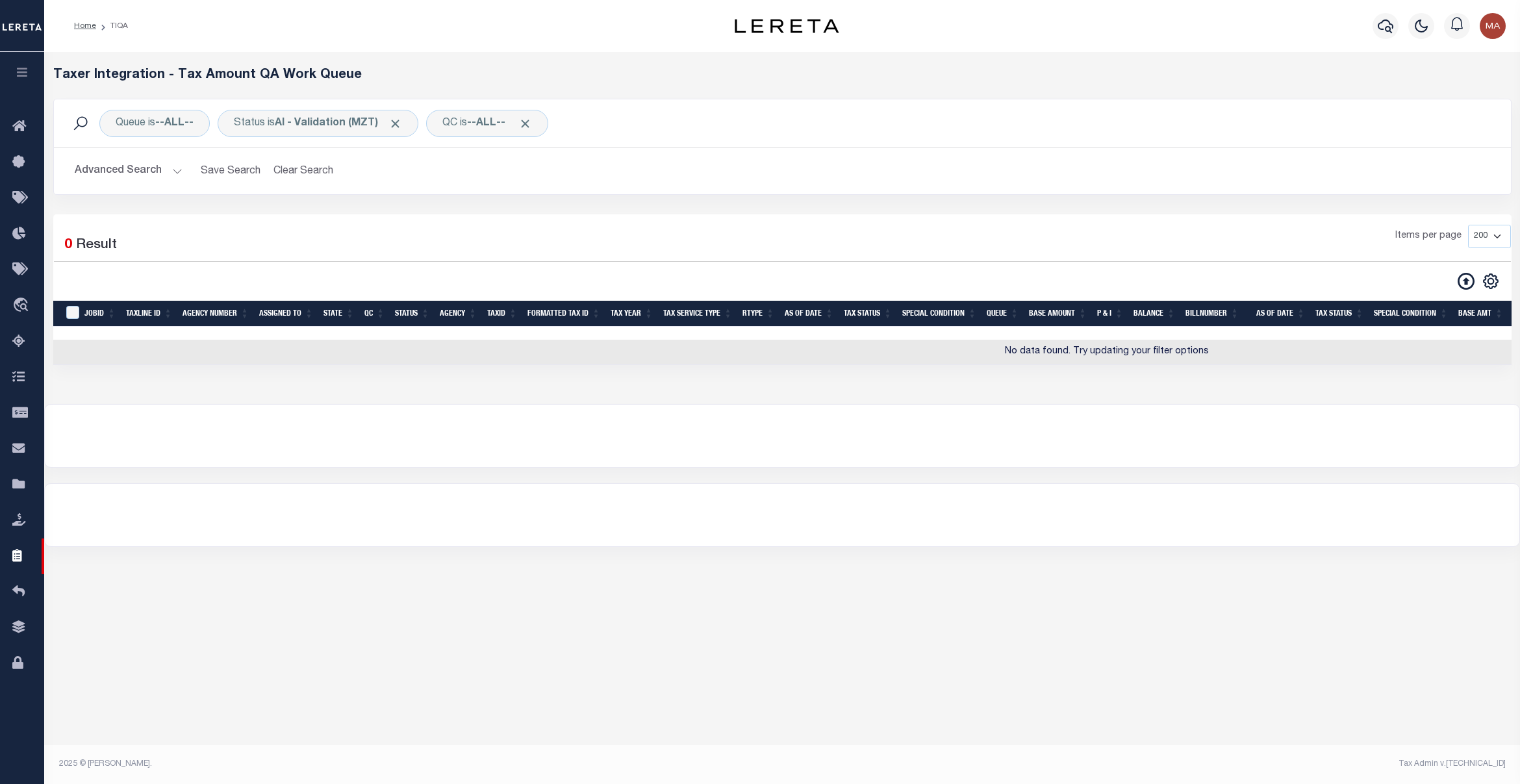
click at [134, 166] on button "Advanced Search" at bounding box center [129, 171] width 108 height 25
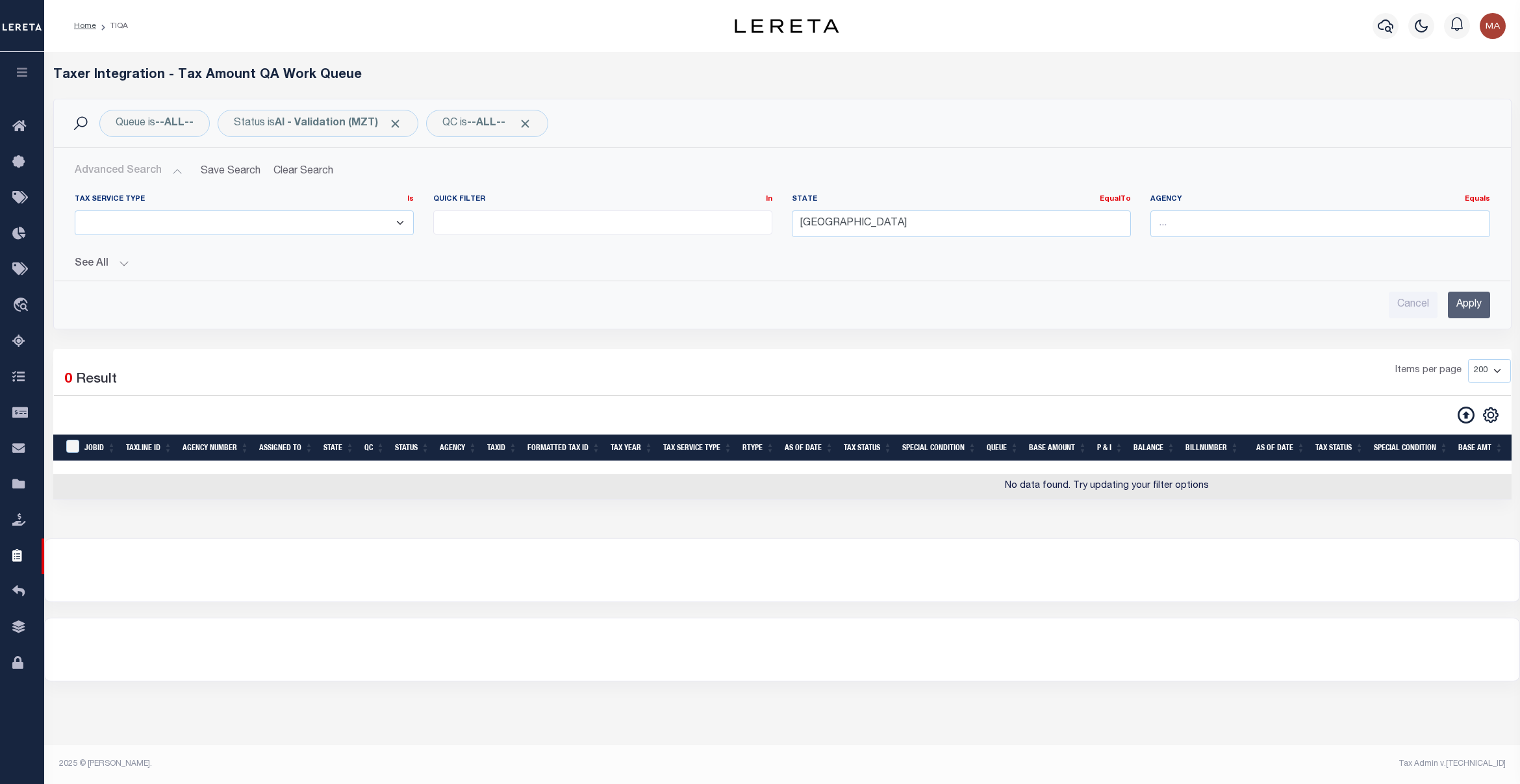
click at [111, 271] on div "Tax Service Type Is Is Contains ESCROW NonESCROW Quick Filter In In" at bounding box center [782, 251] width 1436 height 134
click at [116, 265] on button "See All" at bounding box center [783, 264] width 1416 height 12
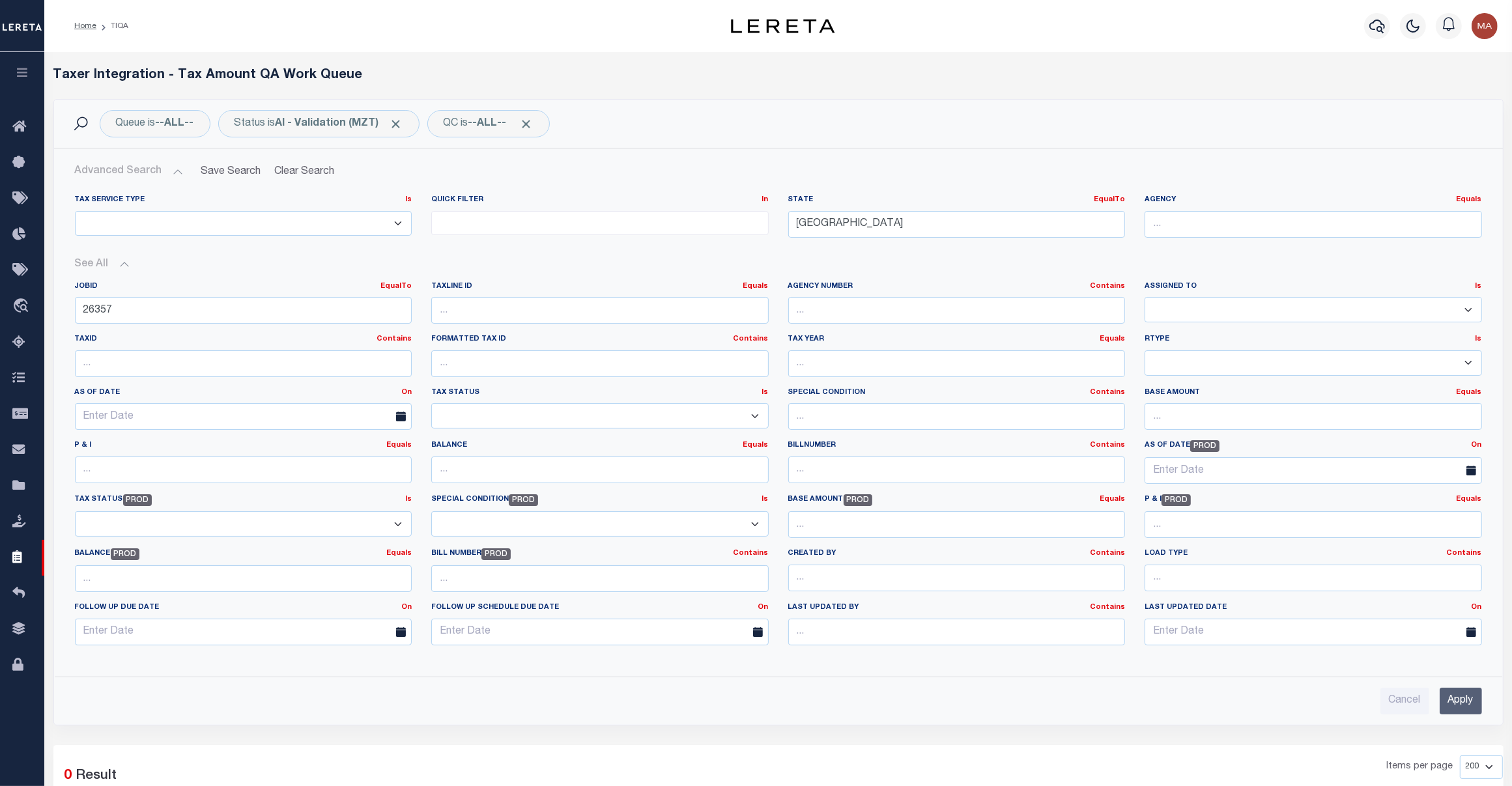
scroll to position [322, 0]
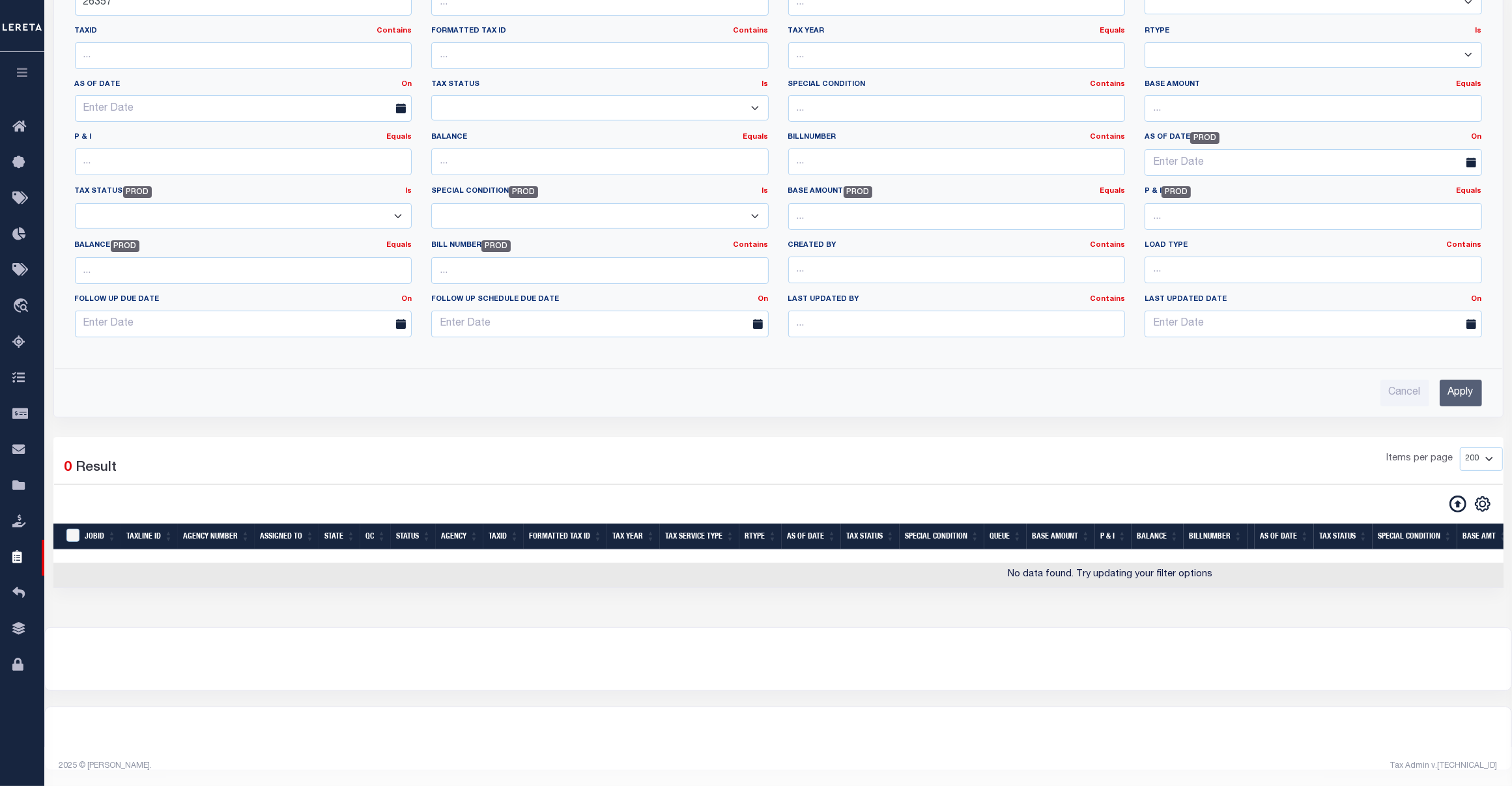
click at [1466, 388] on input "Apply" at bounding box center [1461, 393] width 42 height 27
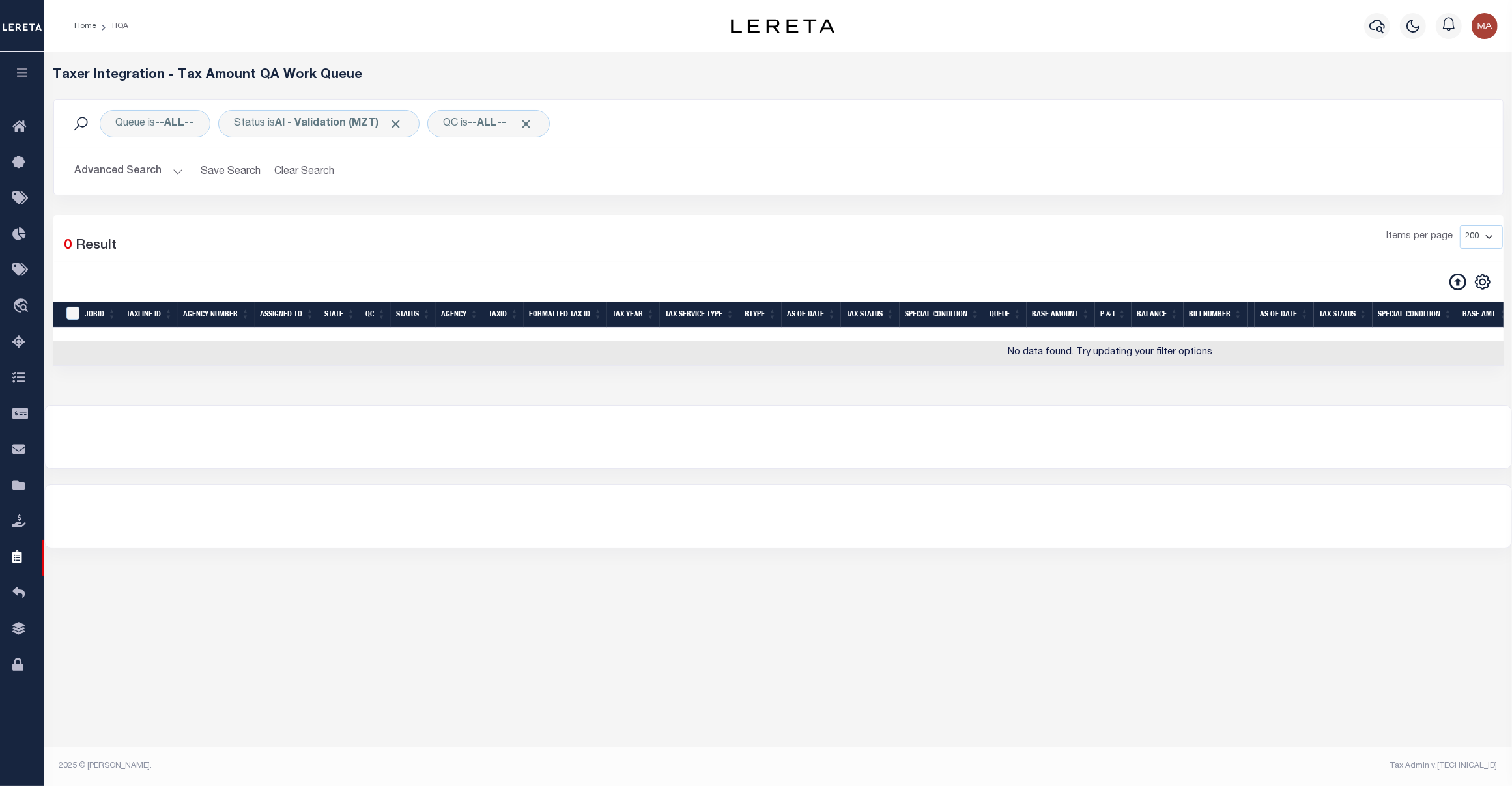
scroll to position [0, 0]
click at [150, 184] on button "Advanced Search" at bounding box center [129, 171] width 108 height 25
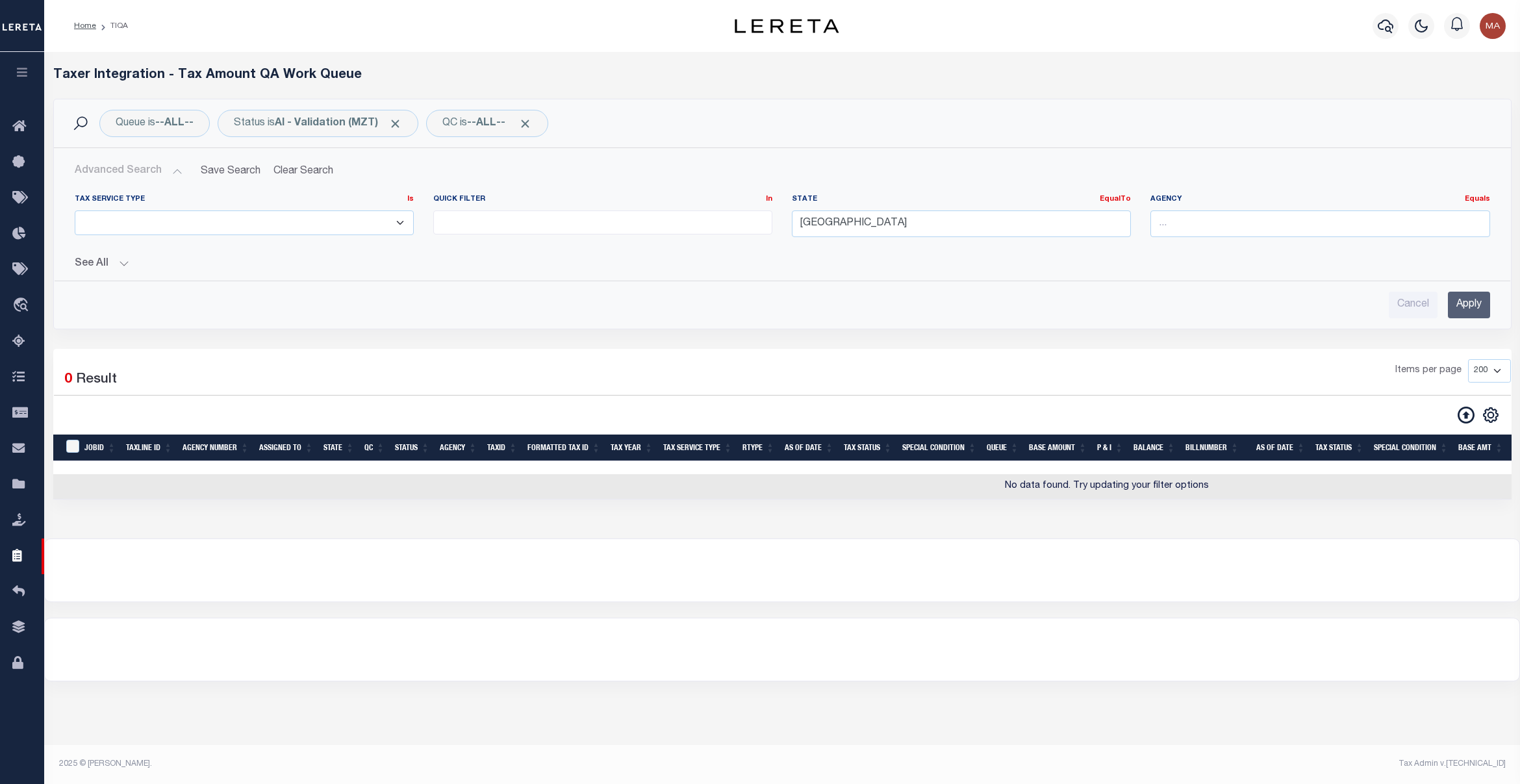
click at [127, 262] on button "See All" at bounding box center [783, 264] width 1416 height 12
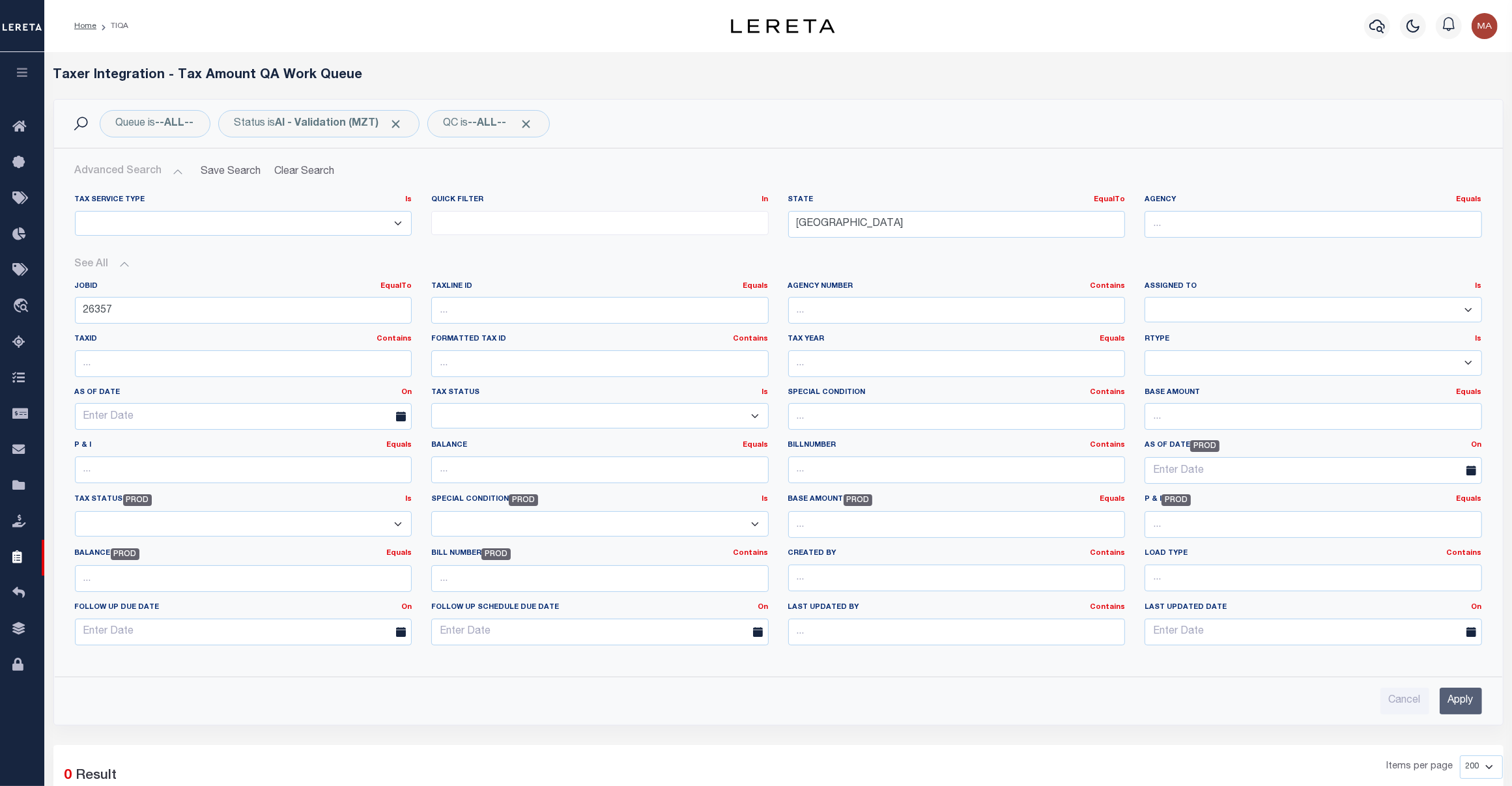
scroll to position [236, 0]
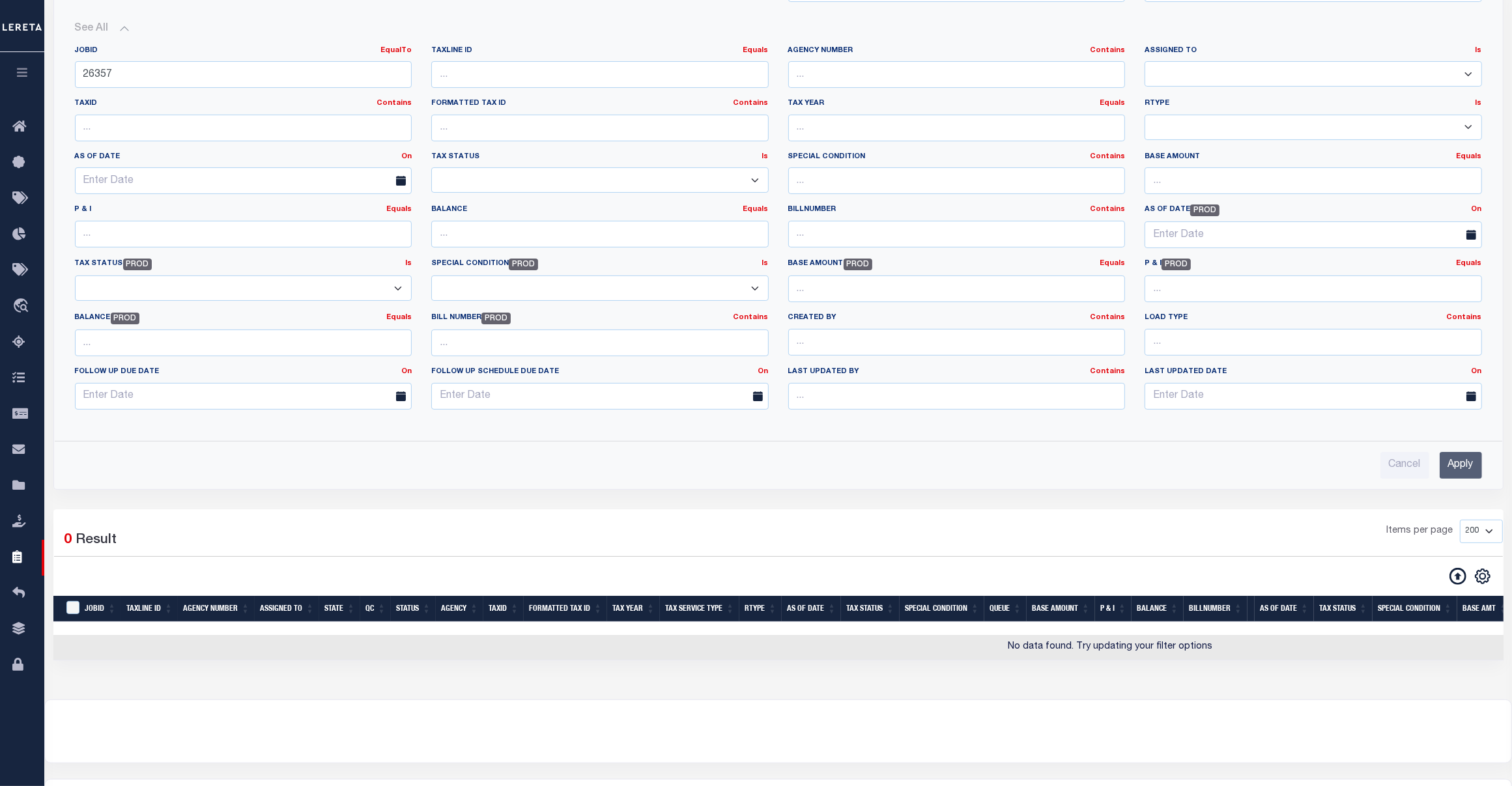
click at [147, 436] on div "Tax Service Type Is Is Contains ESCROW NonESCROW Quick Filter In In" at bounding box center [778, 214] width 1428 height 530
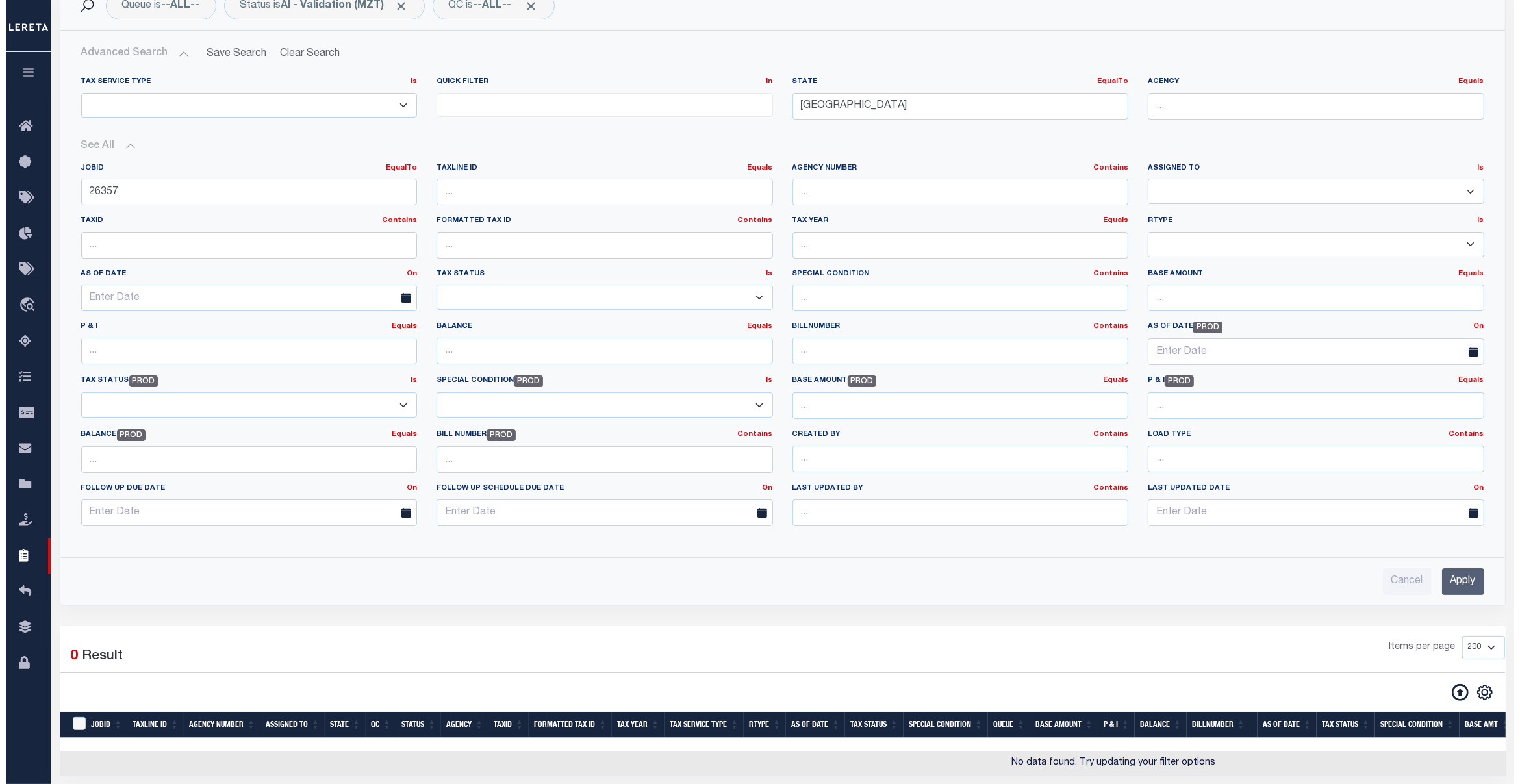
scroll to position [0, 0]
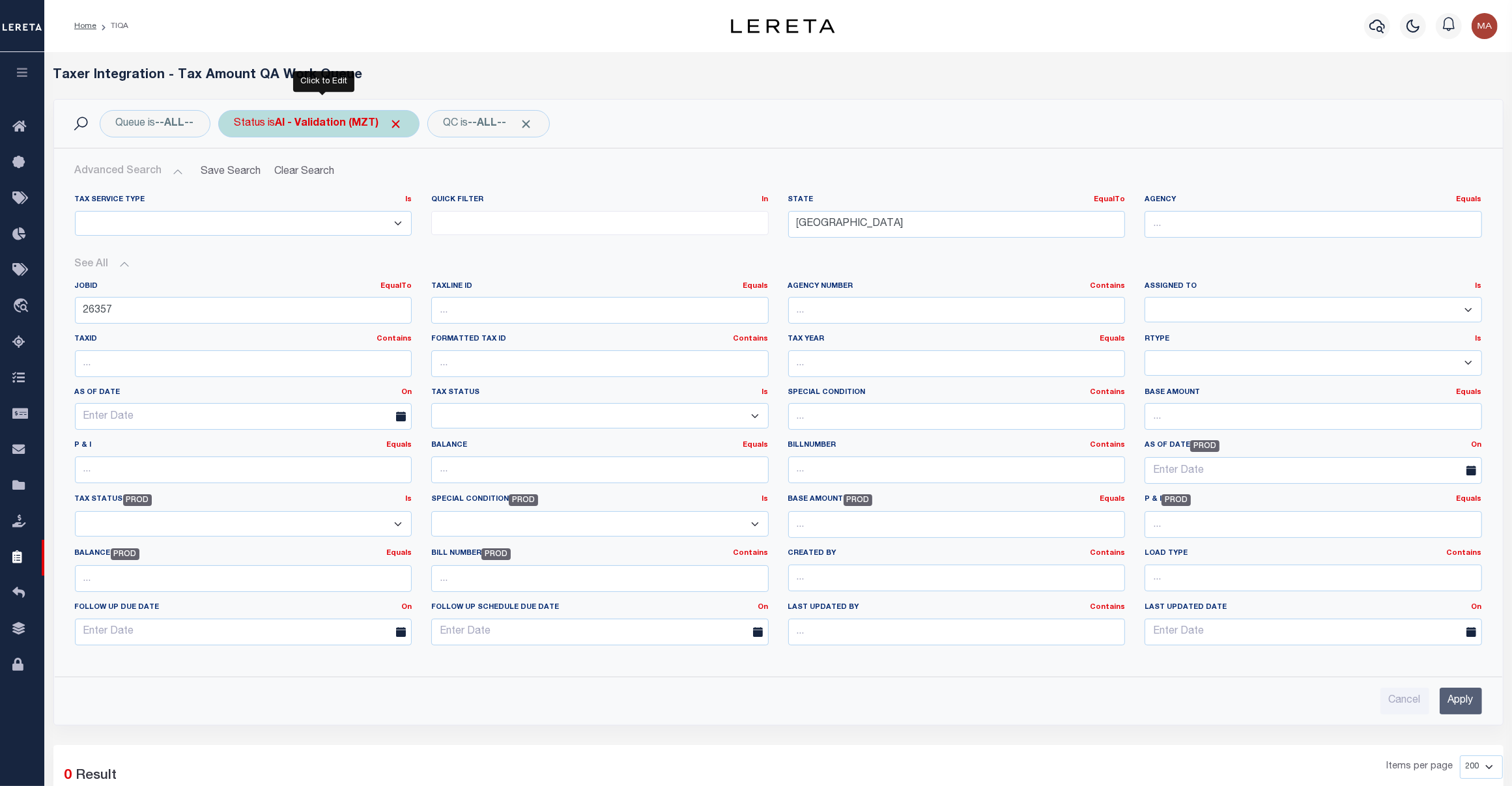
click at [321, 128] on b "AI - Validation (MZT)" at bounding box center [339, 124] width 128 height 10
select select "MZT"
click at [314, 182] on select "AI - Bot Exception (ERR) AI - Bot Running (PLA) AI - Failed QA (FQA) AI - Prep …" at bounding box center [331, 188] width 191 height 25
click at [238, 176] on select "AI - Bot Exception (ERR) AI - Bot Running (PLA) AI - Failed QA (FQA) AI - Prep …" at bounding box center [331, 188] width 191 height 25
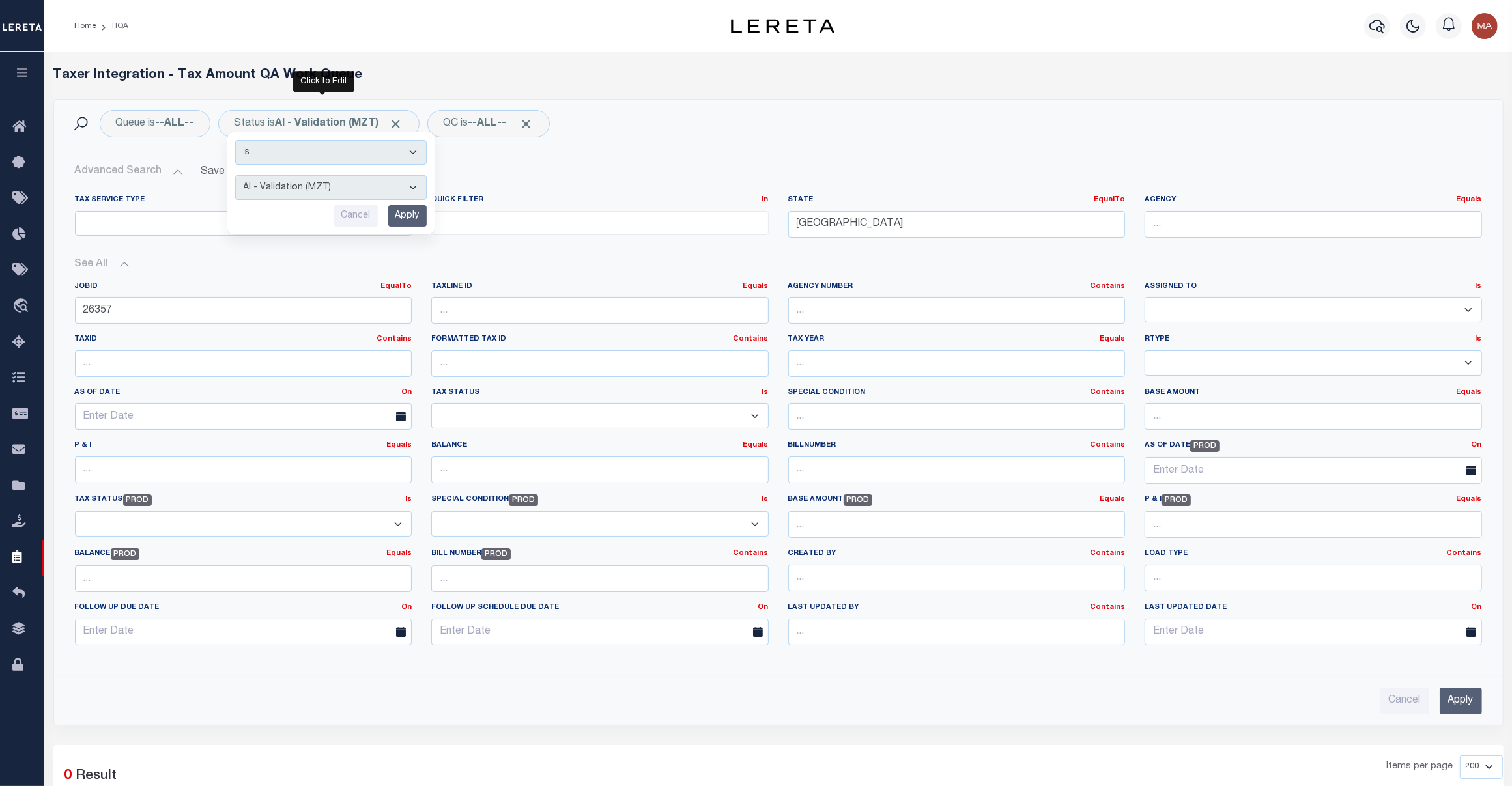
click at [401, 206] on input "Apply" at bounding box center [407, 215] width 38 height 21
click at [1453, 705] on input "Apply" at bounding box center [1461, 701] width 42 height 27
